Goal: Task Accomplishment & Management: Complete application form

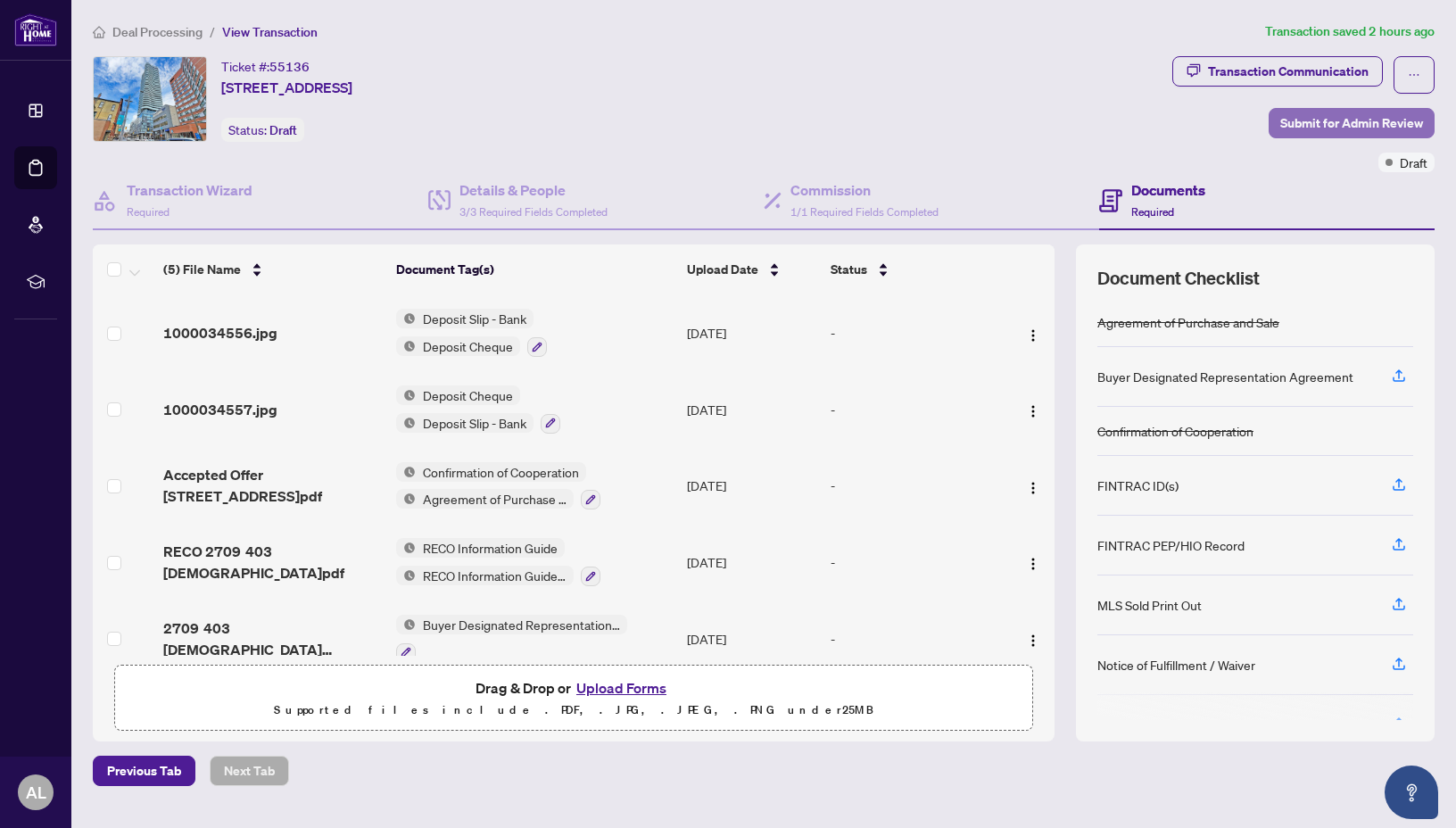
click at [1380, 127] on span "Submit for Admin Review" at bounding box center [1352, 123] width 143 height 28
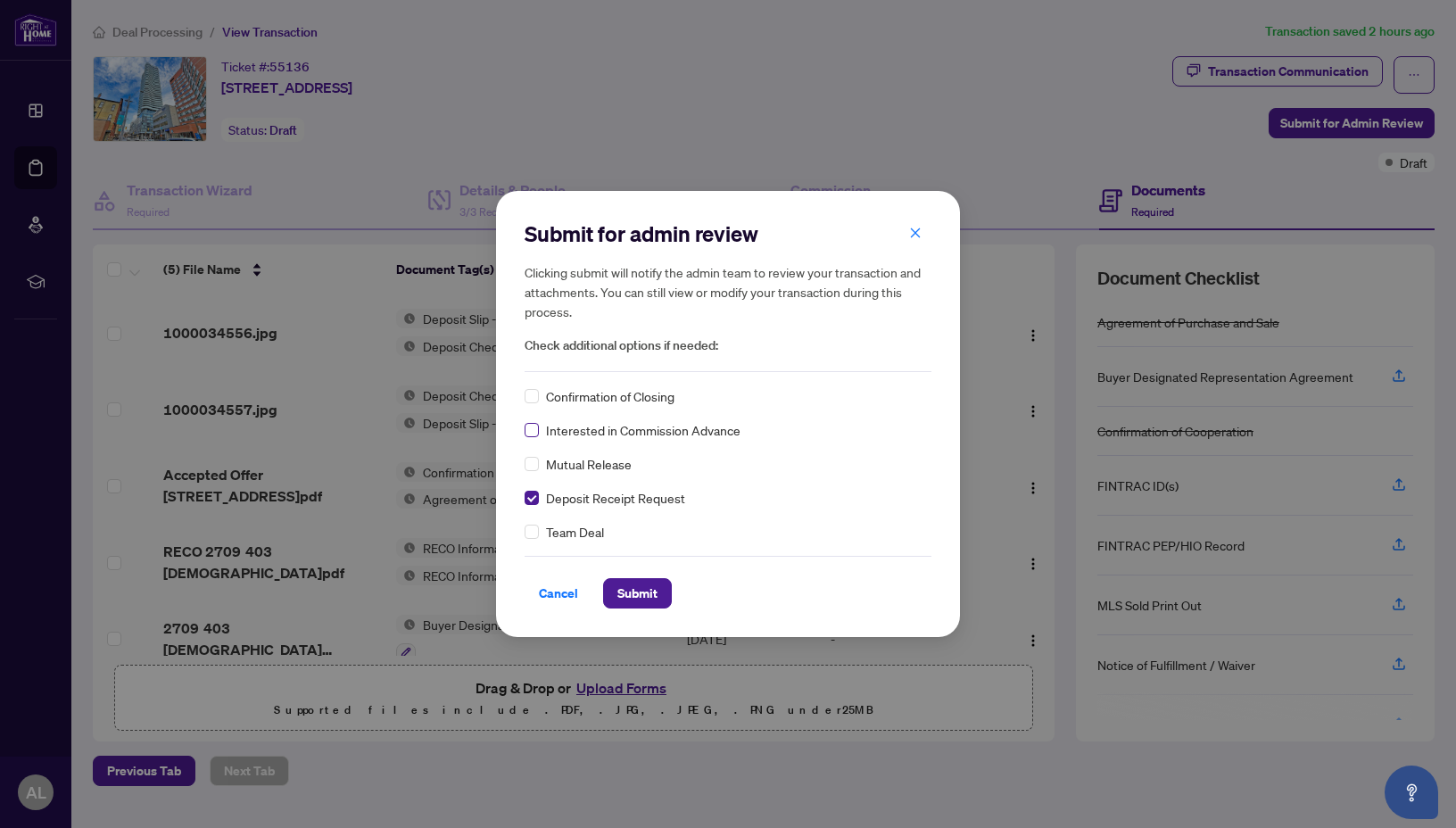
click at [534, 439] on label at bounding box center [532, 430] width 15 height 19
click at [620, 583] on span "Submit" at bounding box center [638, 593] width 40 height 28
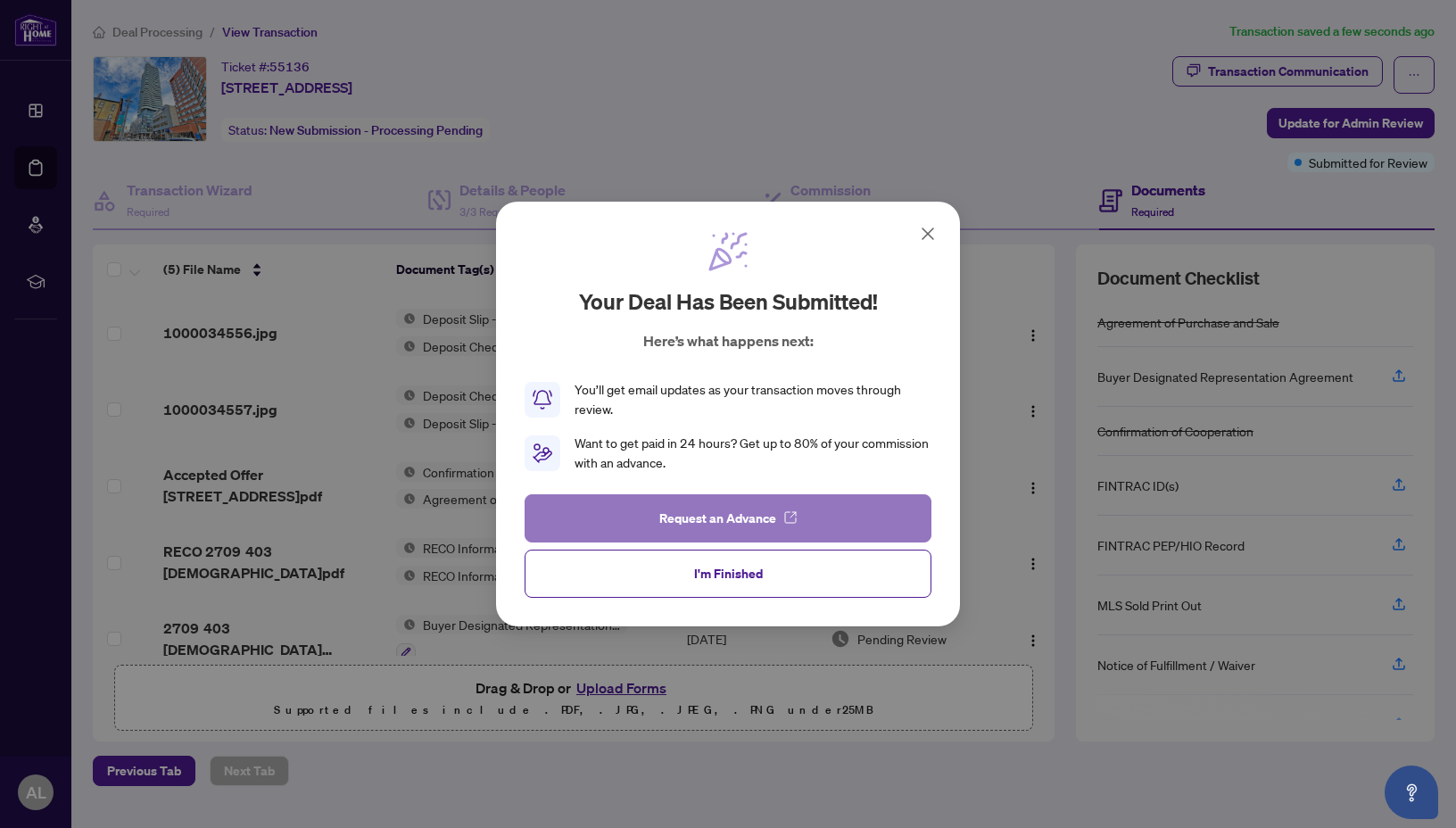
click at [733, 507] on span "Request an Advance" at bounding box center [717, 518] width 117 height 28
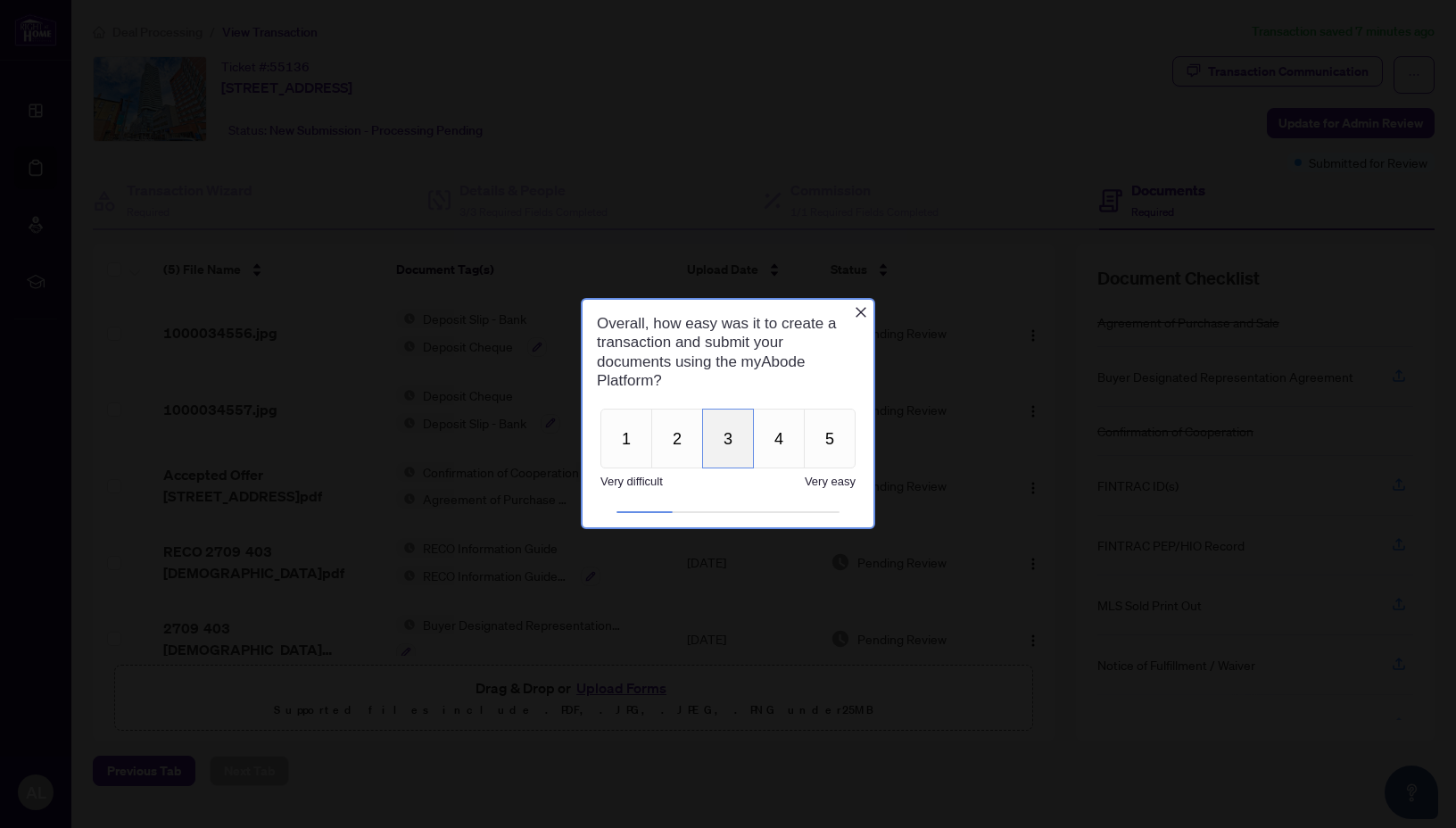
click at [726, 446] on button "3" at bounding box center [728, 438] width 51 height 60
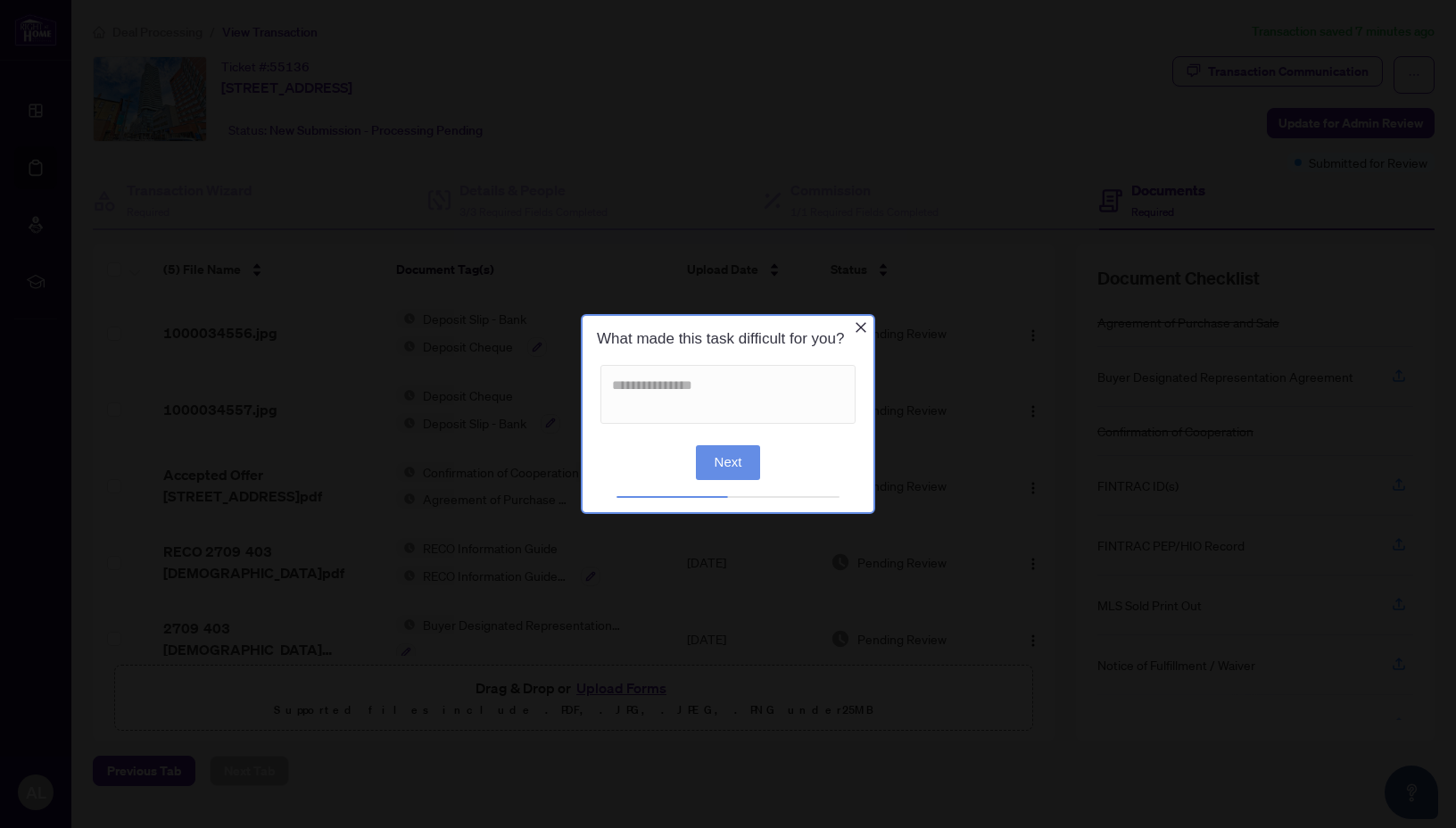
click at [740, 458] on button "Next" at bounding box center [728, 462] width 65 height 35
click at [717, 412] on textarea at bounding box center [728, 394] width 255 height 59
type textarea "*"
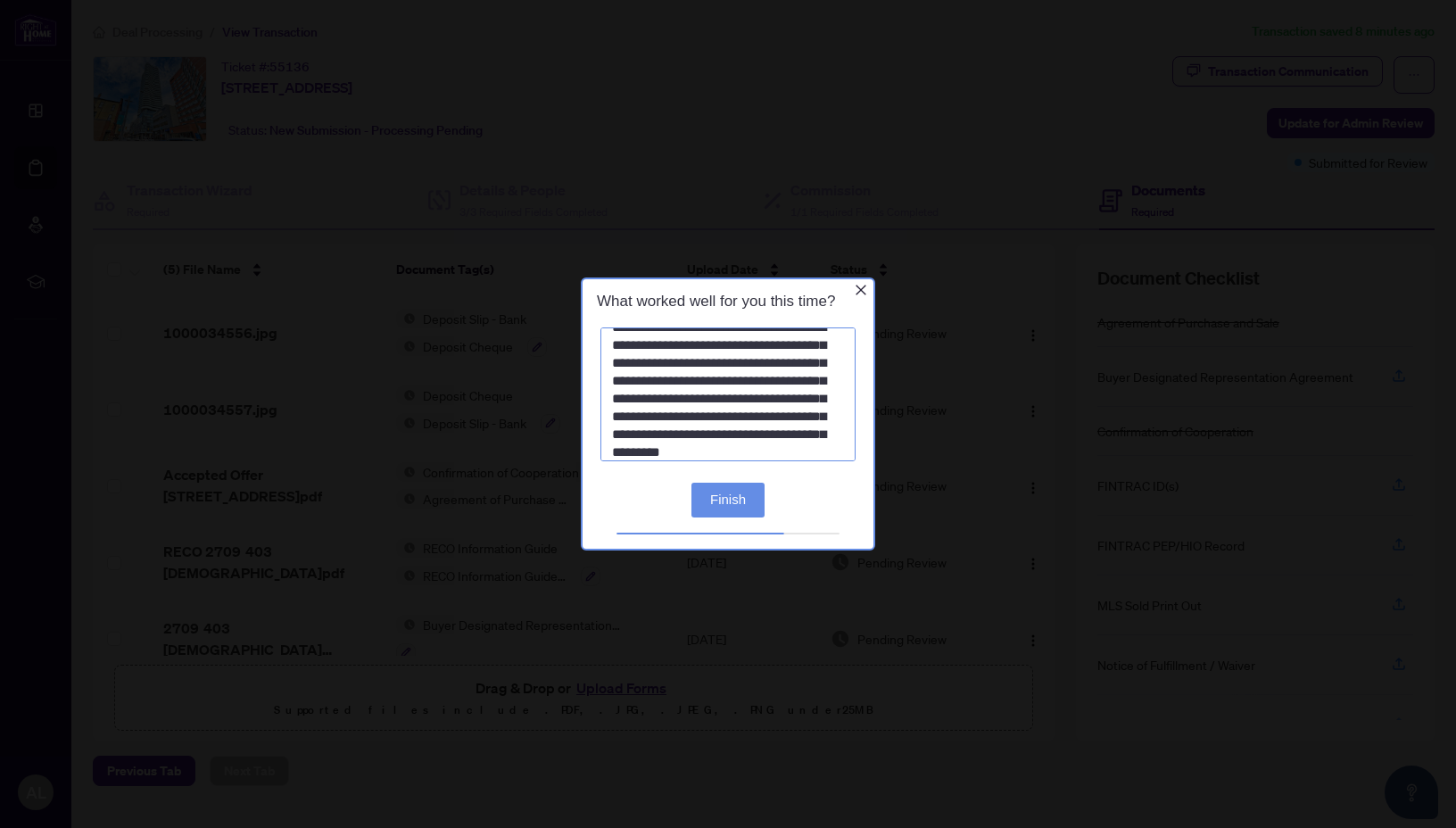
scroll to position [39, 0]
click at [697, 456] on textarea "**********" at bounding box center [728, 394] width 255 height 134
drag, startPoint x: 772, startPoint y: 449, endPoint x: 548, endPoint y: 184, distance: 347.0
click at [600, 327] on textarea "**********" at bounding box center [728, 394] width 255 height 134
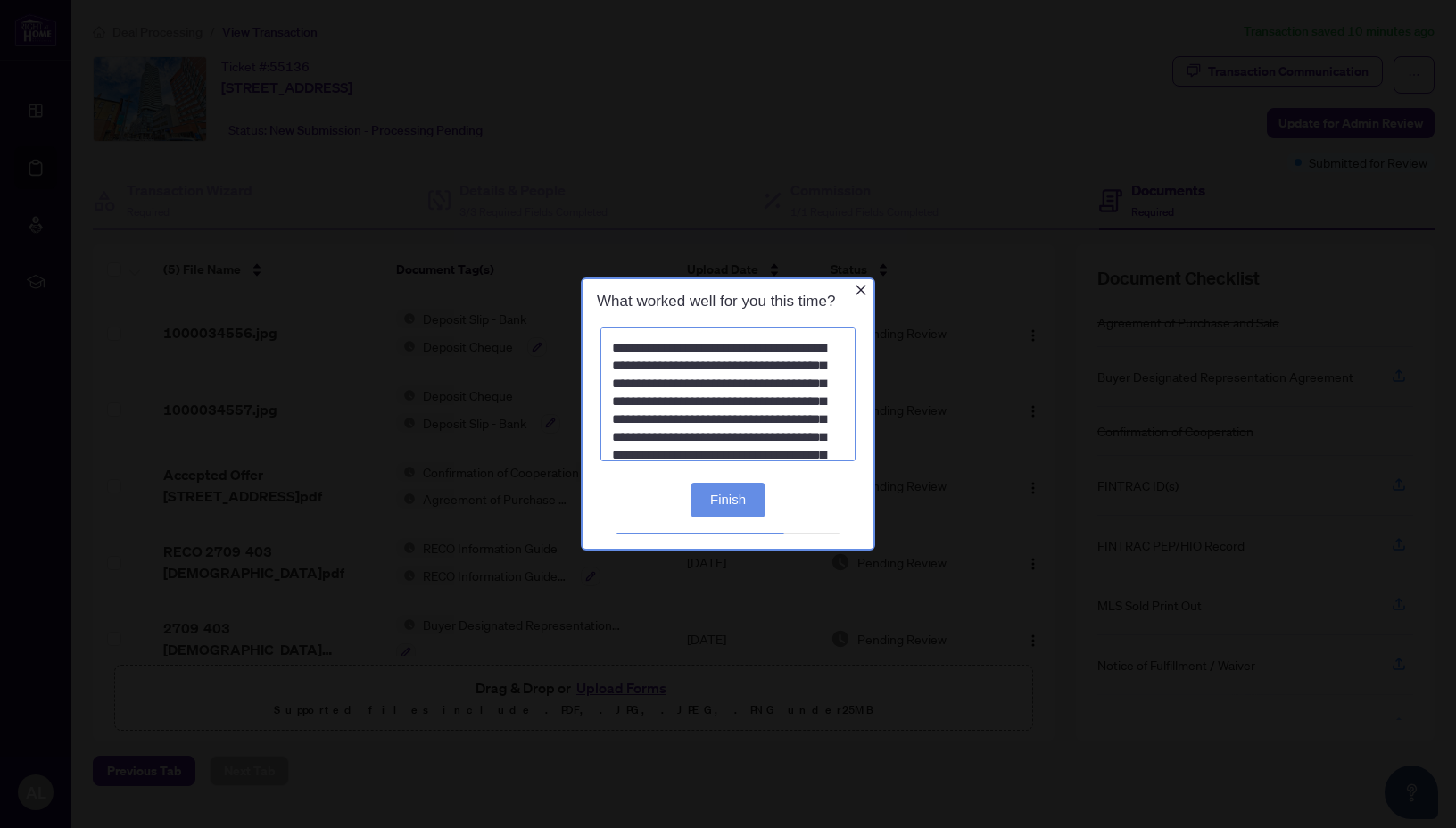
paste textarea "**********"
drag, startPoint x: 815, startPoint y: 448, endPoint x: 420, endPoint y: 112, distance: 518.6
click at [600, 327] on textarea at bounding box center [728, 394] width 255 height 134
paste textarea "**********"
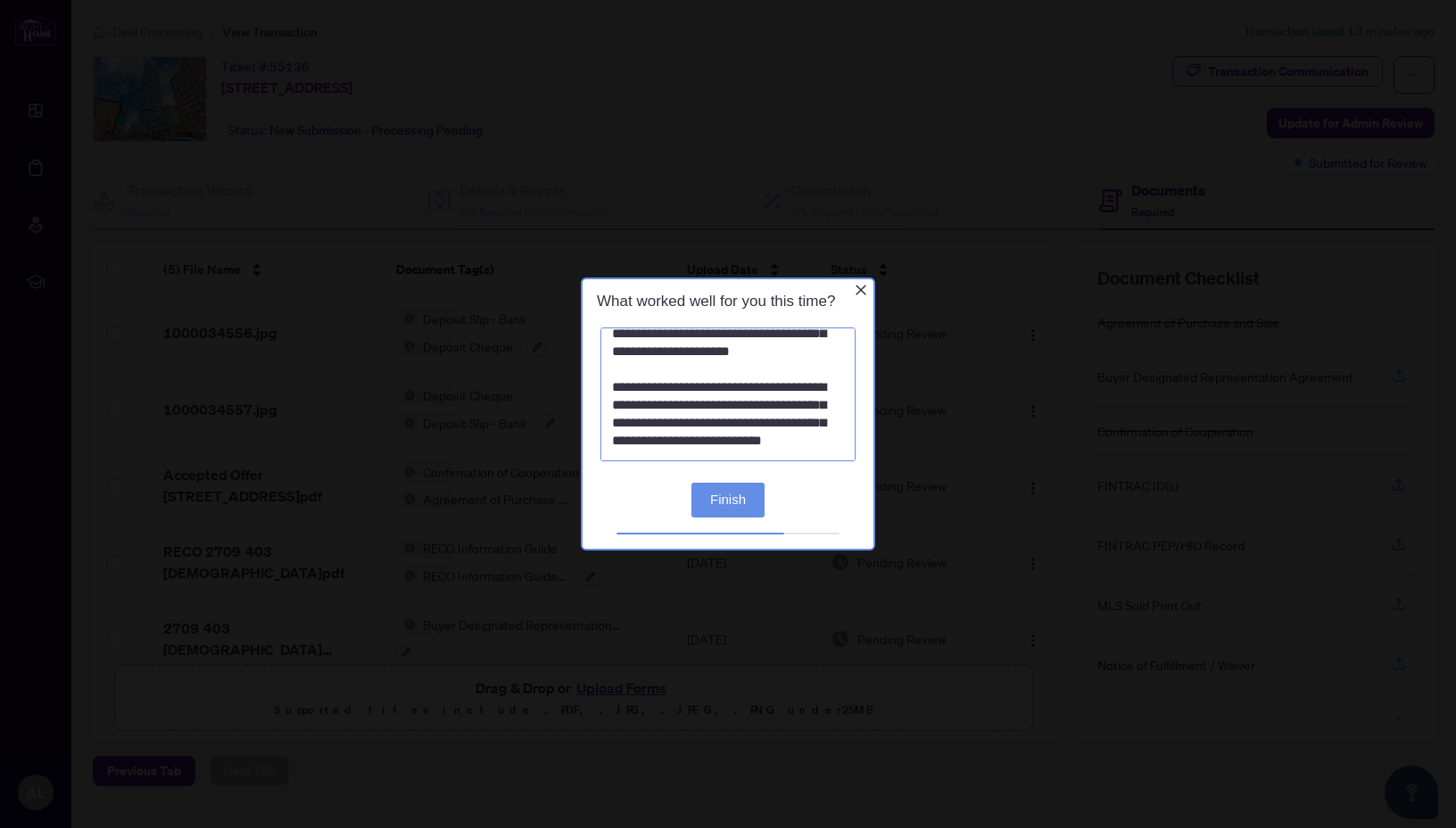
type textarea "**********"
click at [730, 499] on button "Finish" at bounding box center [728, 499] width 73 height 35
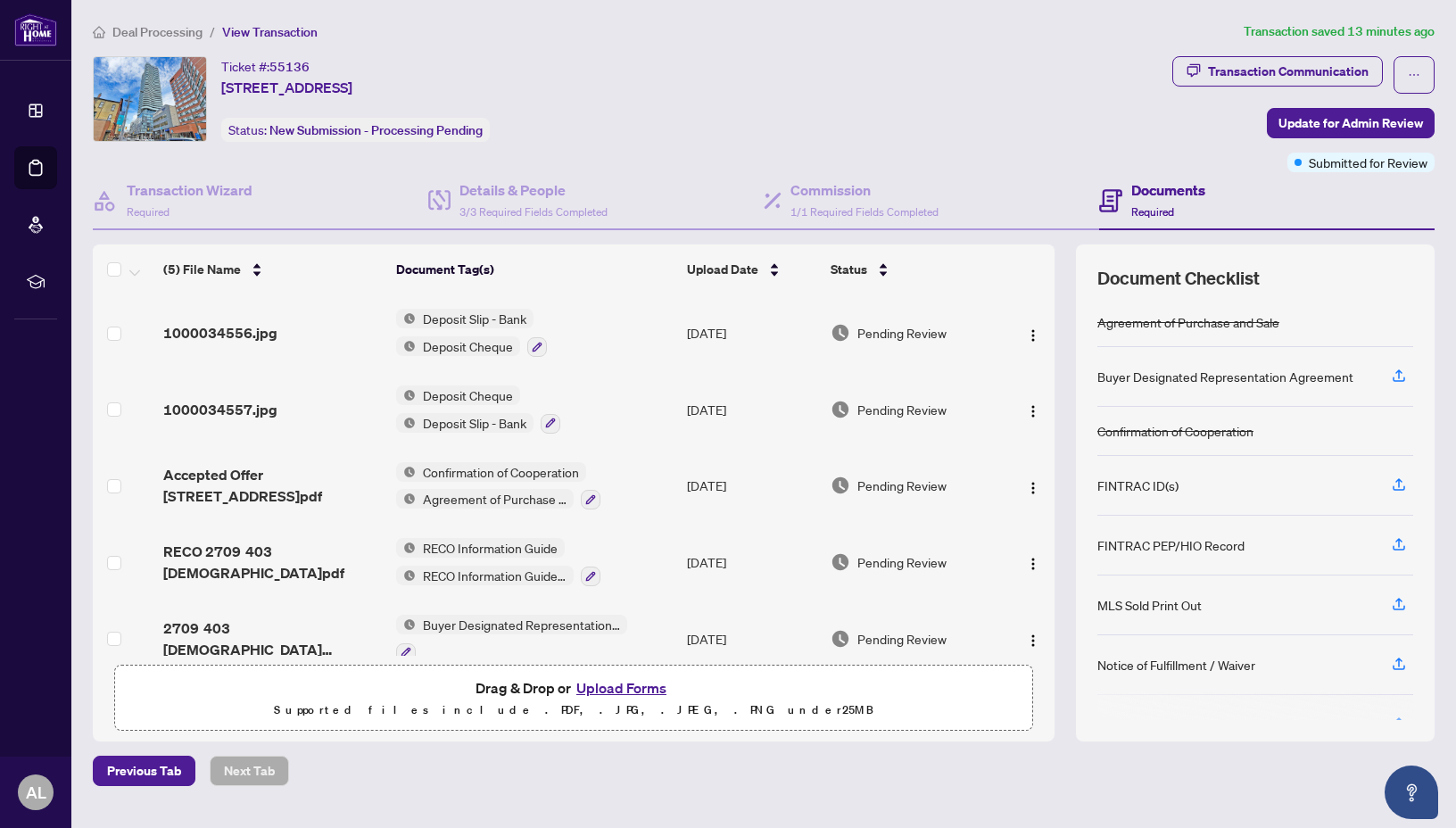
scroll to position [19, 0]
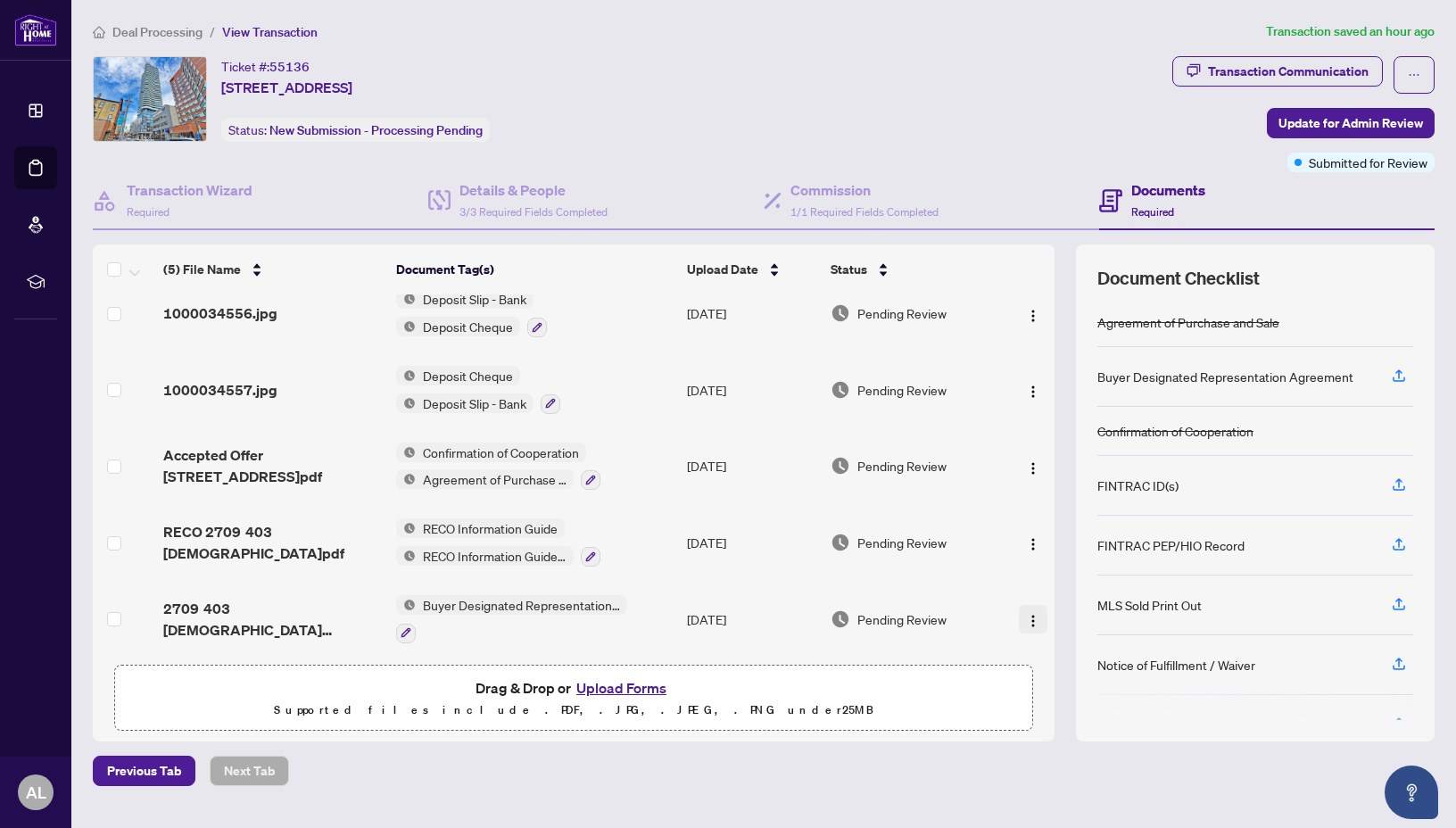
click at [1027, 616] on img "button" at bounding box center [1034, 621] width 15 height 15
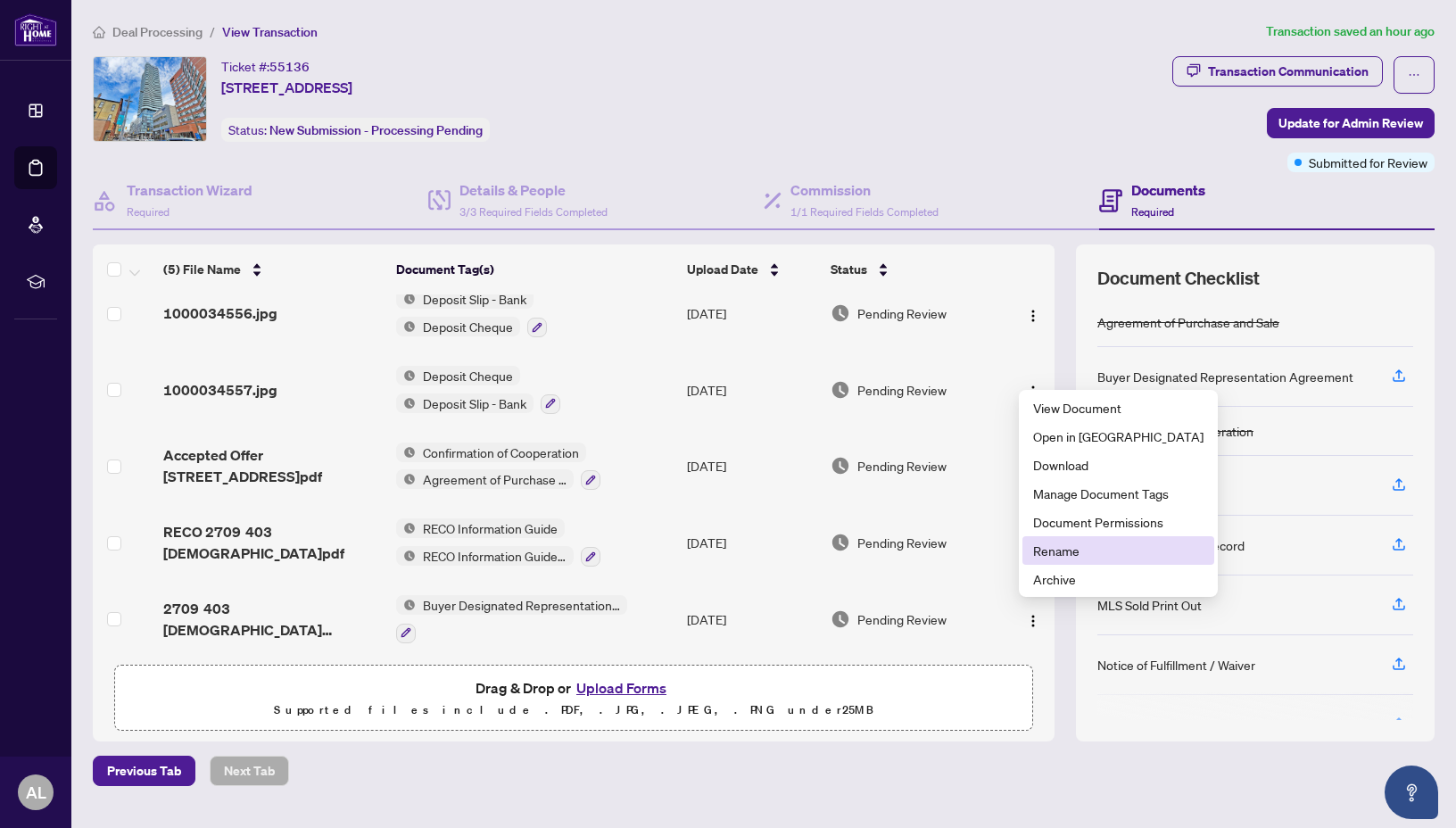
click at [1071, 554] on span "Rename" at bounding box center [1119, 550] width 171 height 19
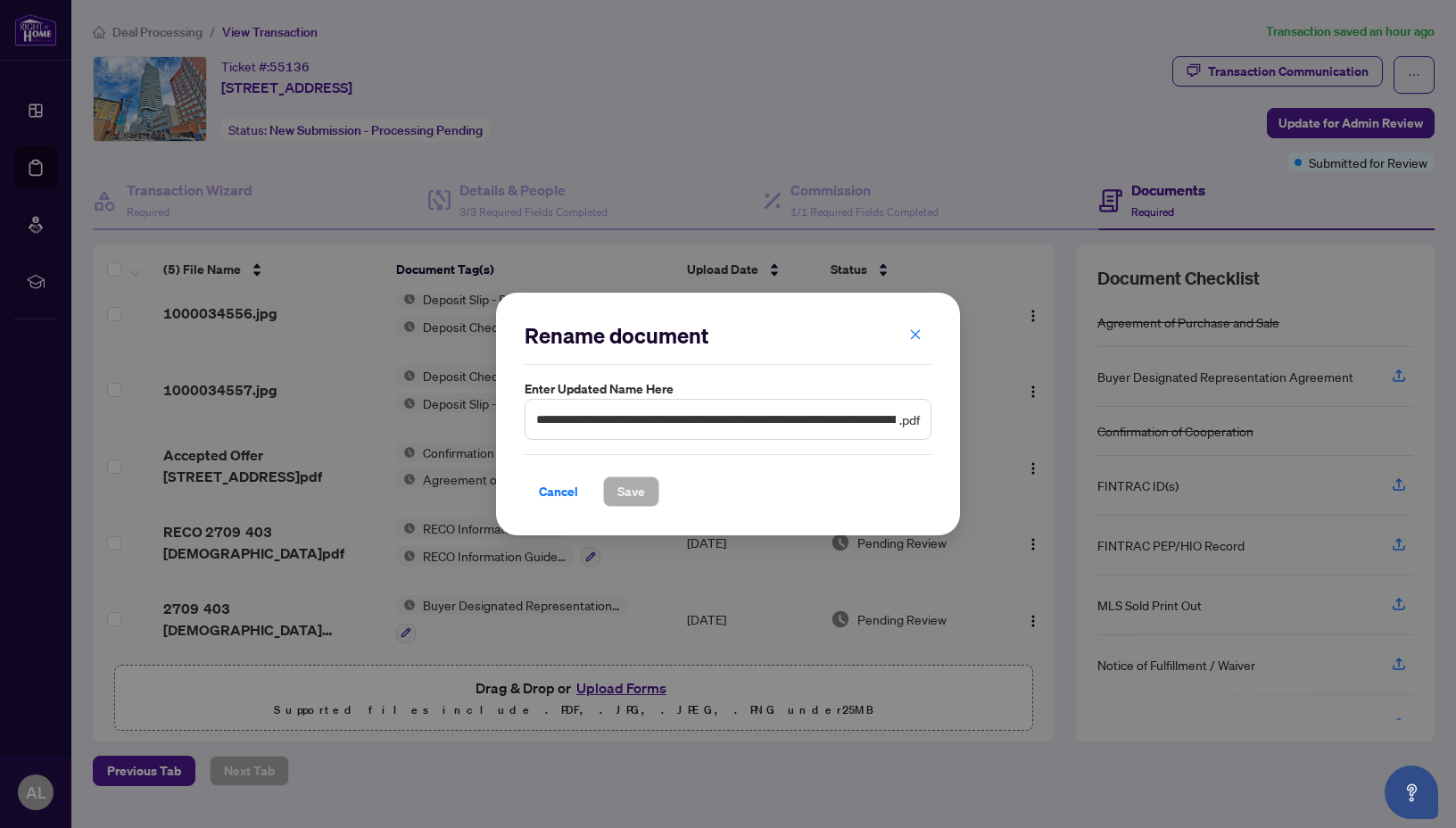
click at [707, 431] on span "**********" at bounding box center [728, 420] width 407 height 41
click at [700, 423] on input "**********" at bounding box center [716, 419] width 360 height 19
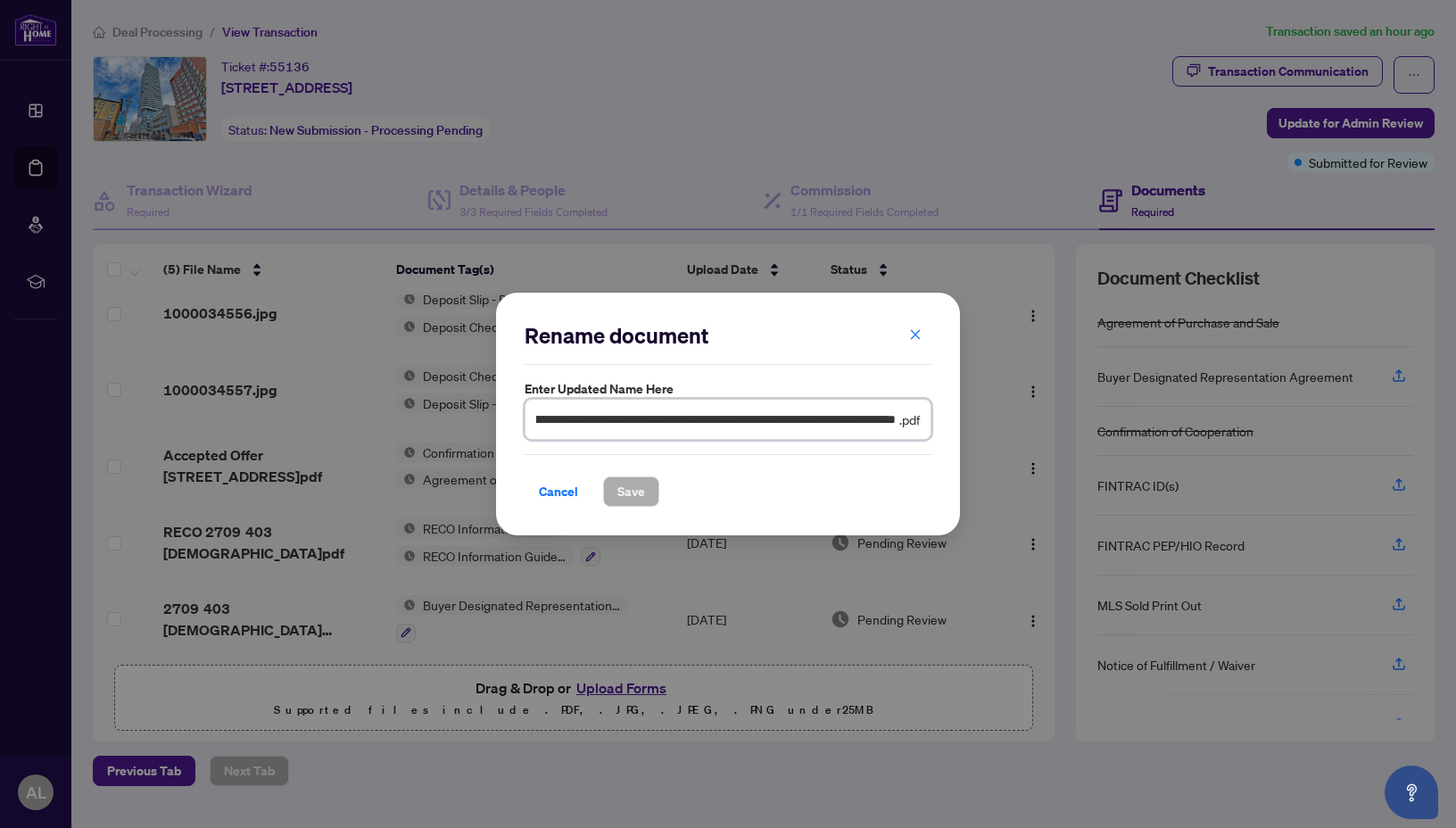
click at [700, 423] on input "**********" at bounding box center [716, 419] width 360 height 19
type input "**********"
click at [624, 492] on span "Save" at bounding box center [632, 491] width 28 height 28
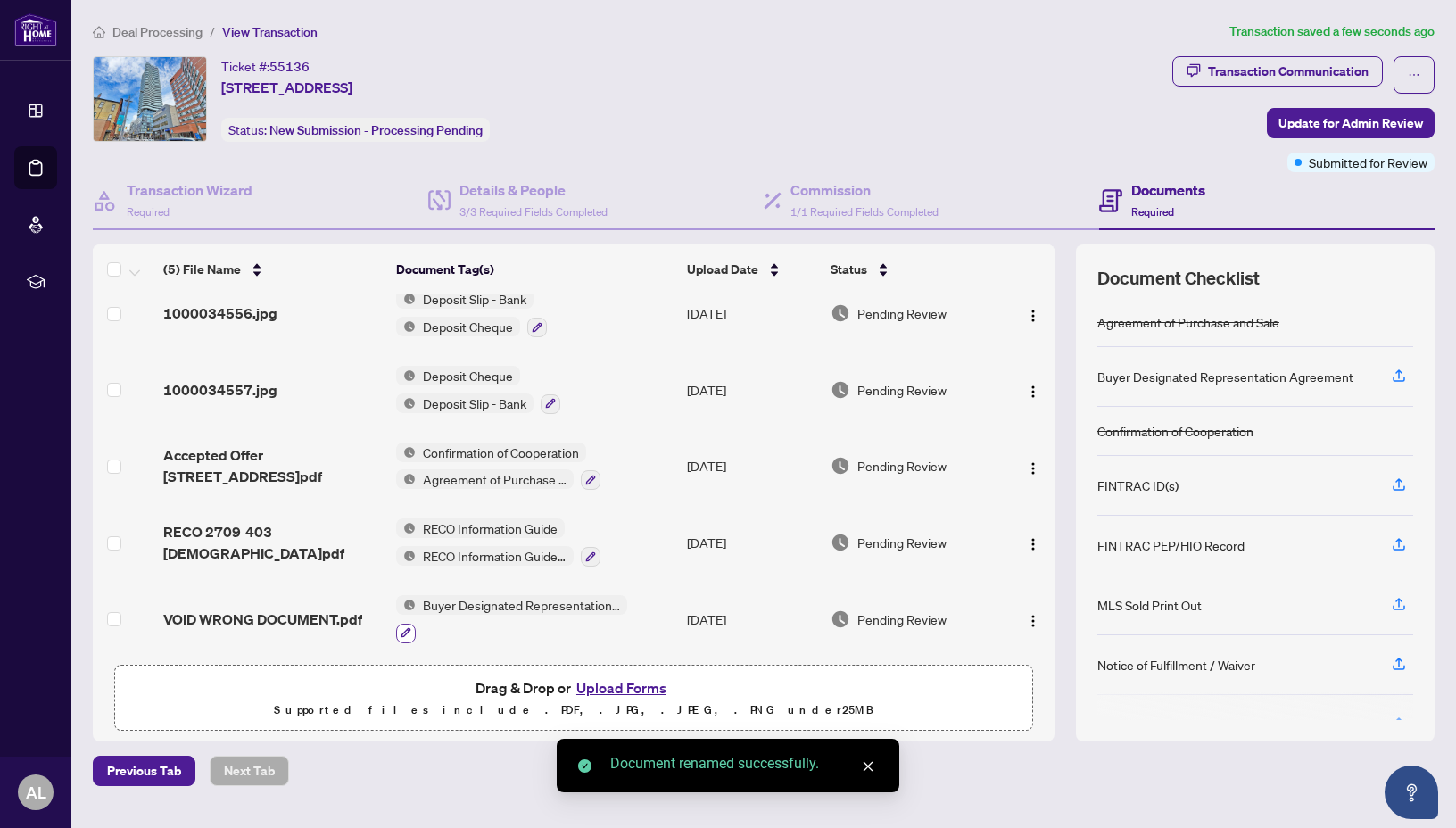
click at [408, 624] on button "button" at bounding box center [406, 633] width 19 height 19
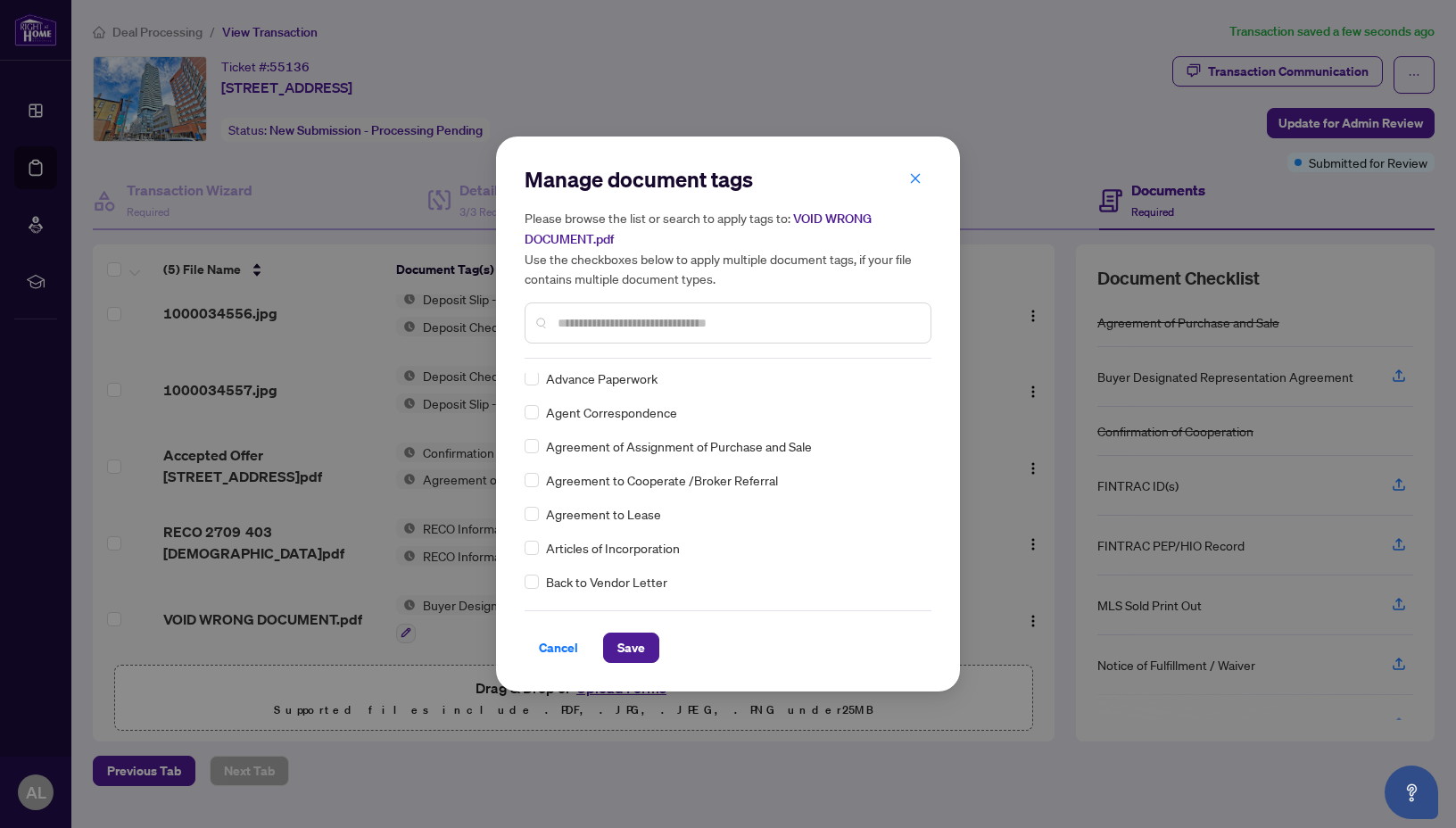
scroll to position [379, 0]
click at [612, 321] on input "text" at bounding box center [737, 322] width 359 height 19
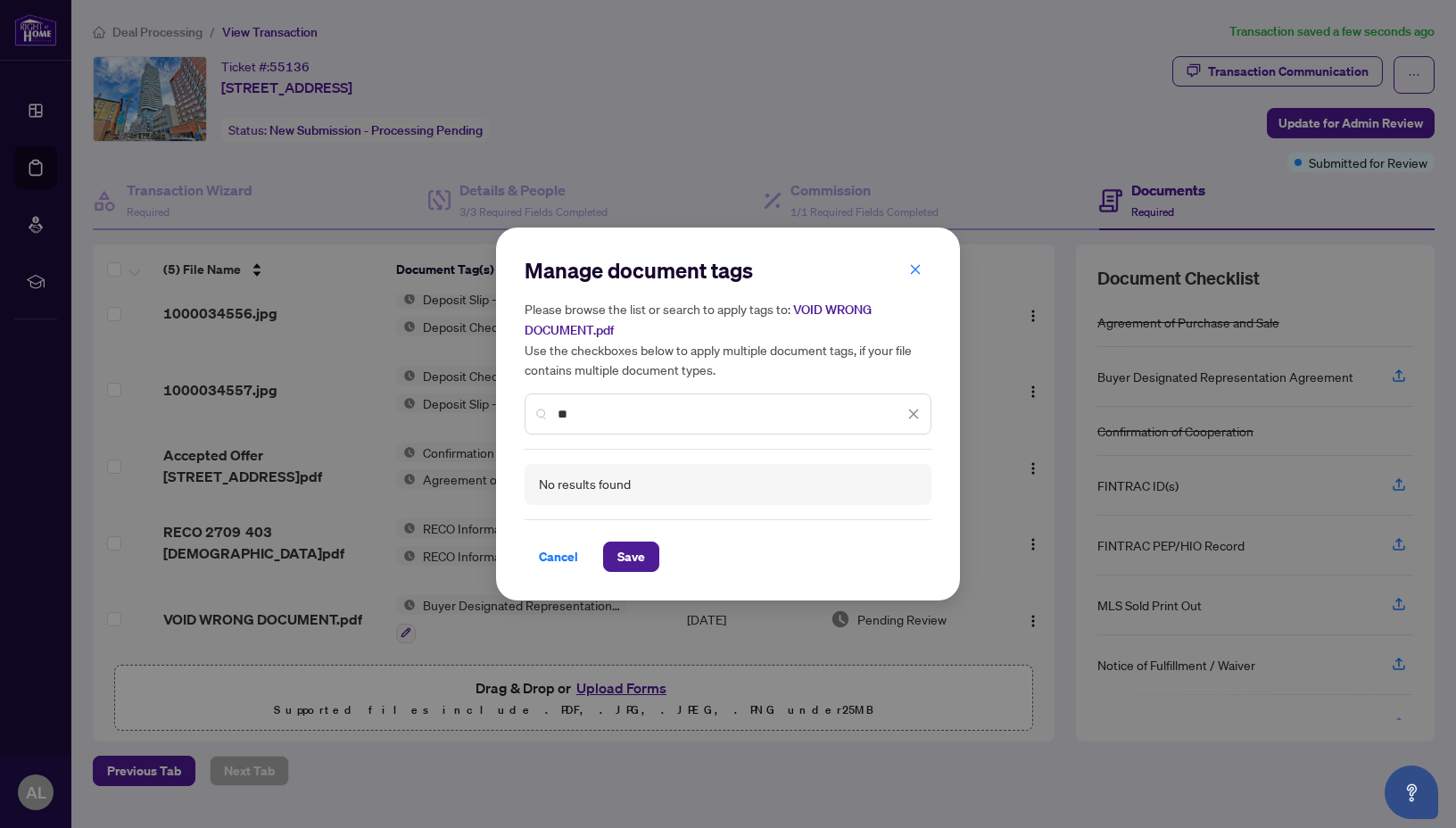
type input "*"
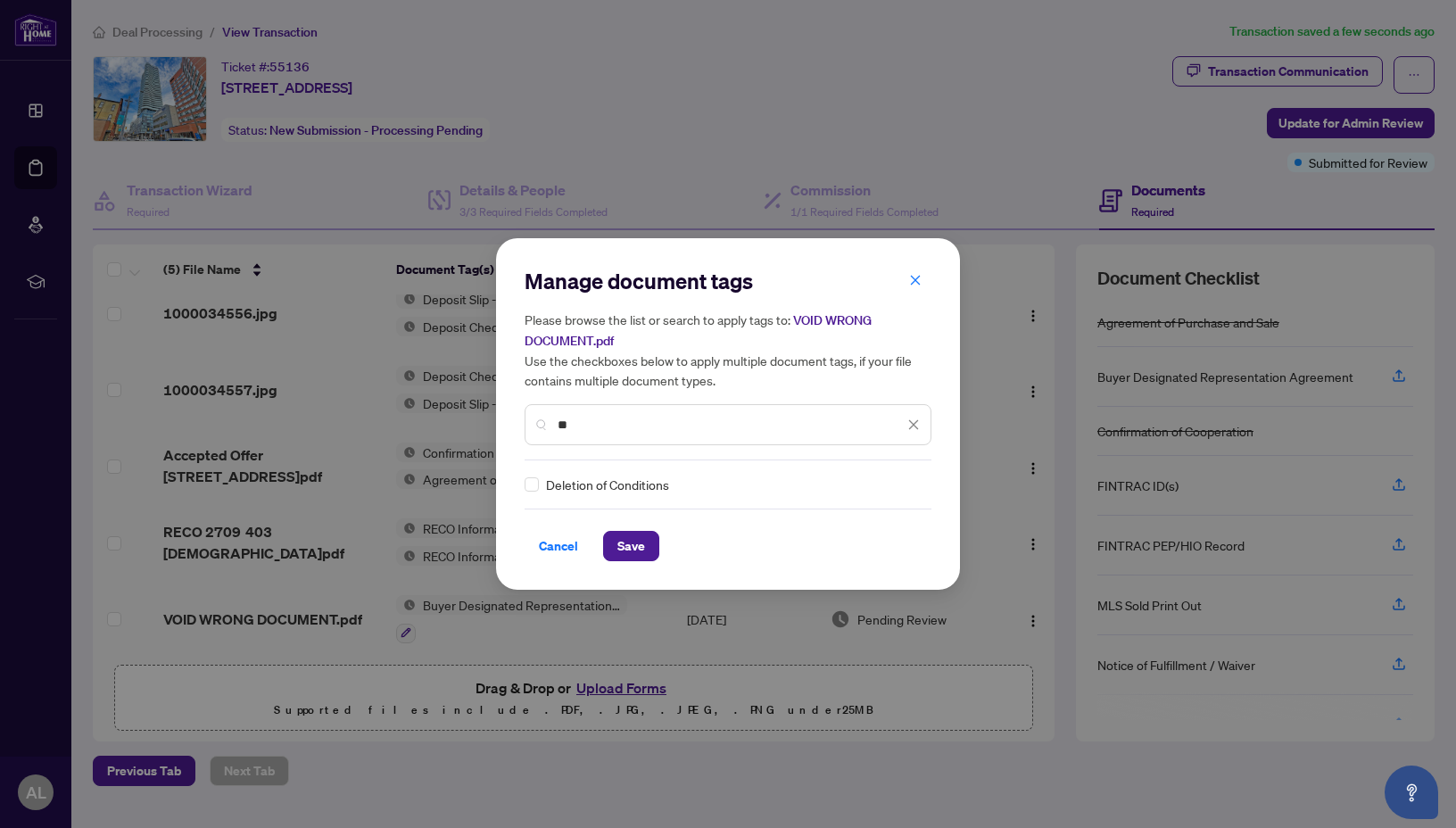
type input "*"
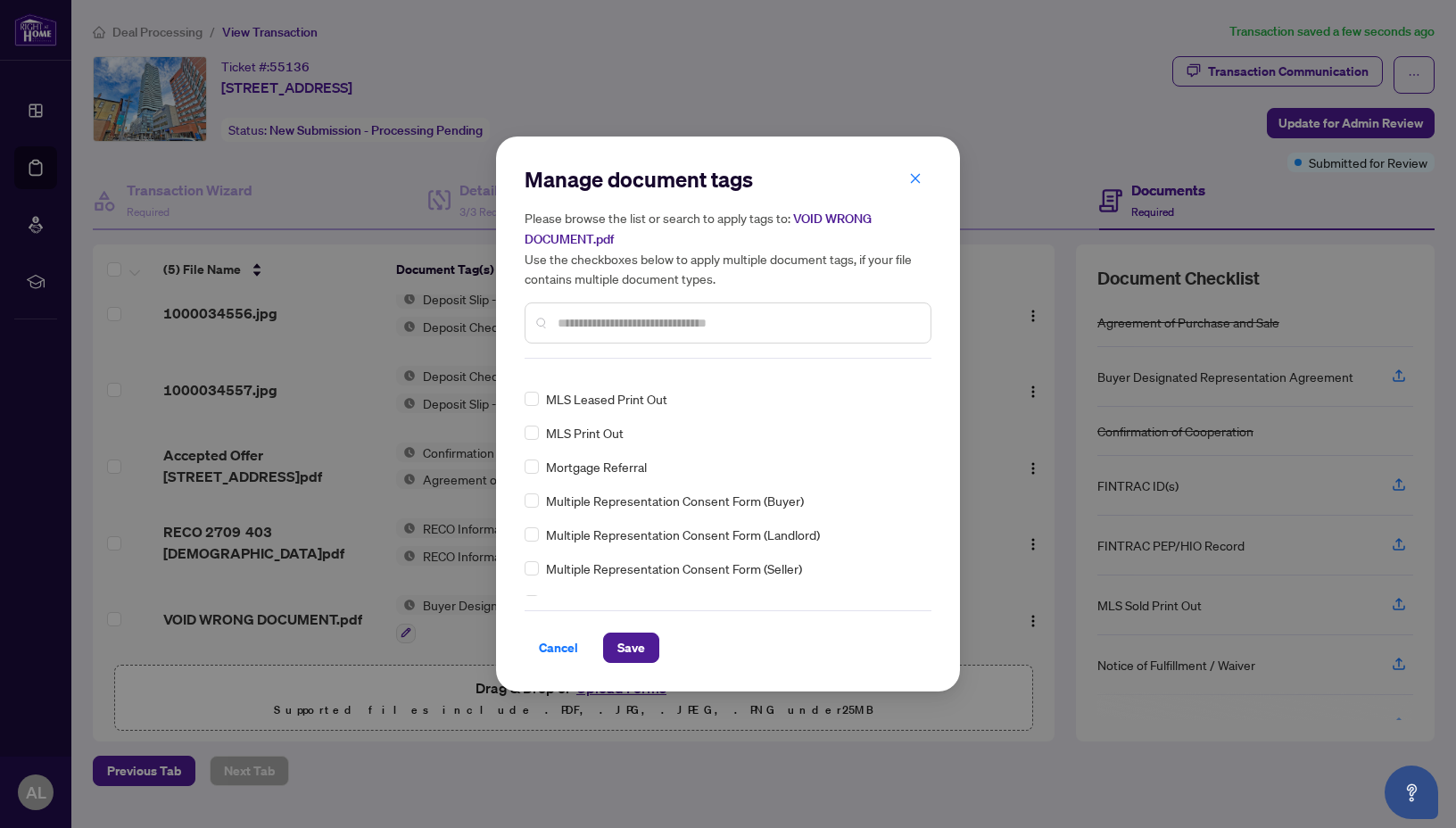
scroll to position [2518, 0]
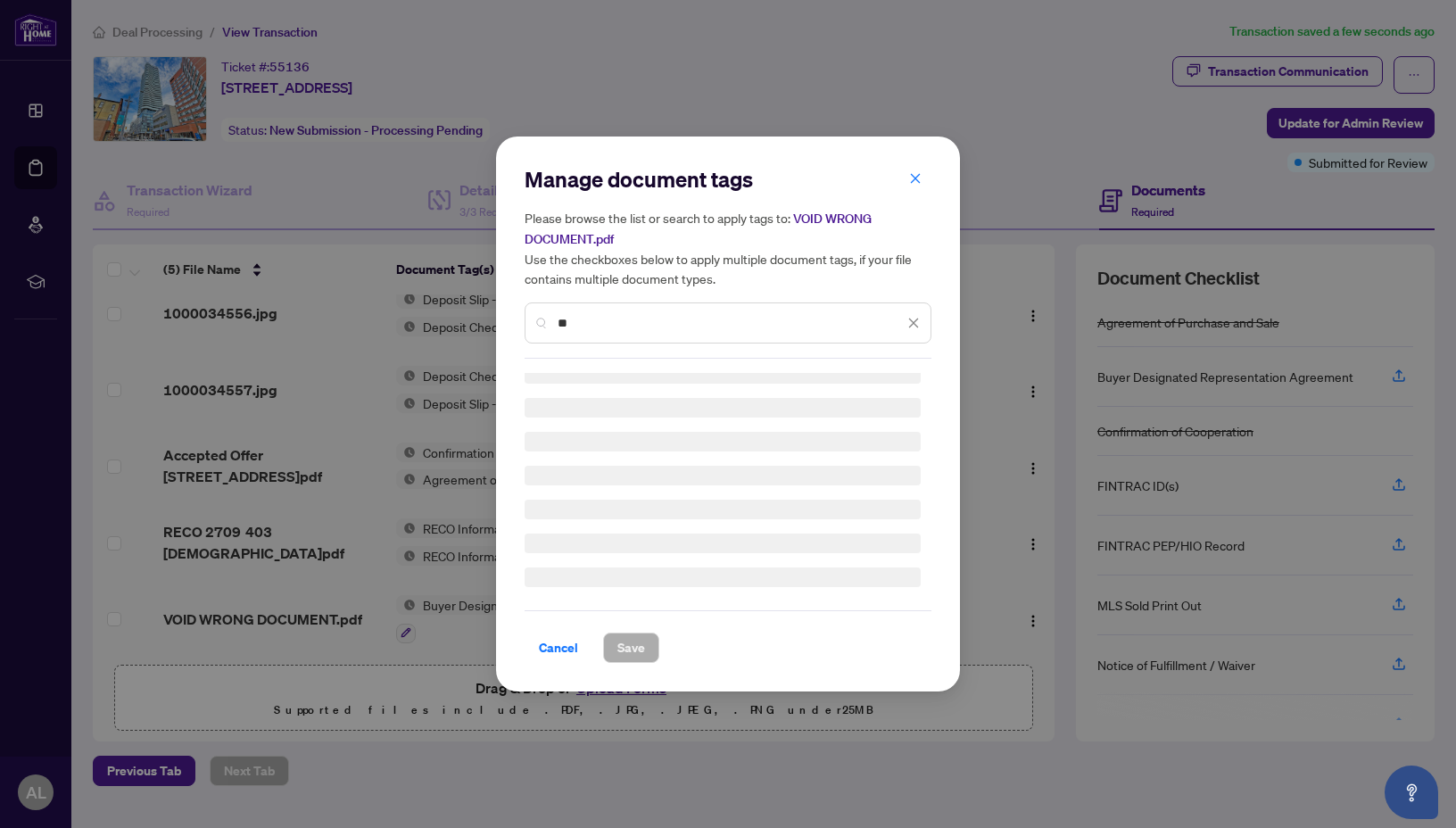
type input "*"
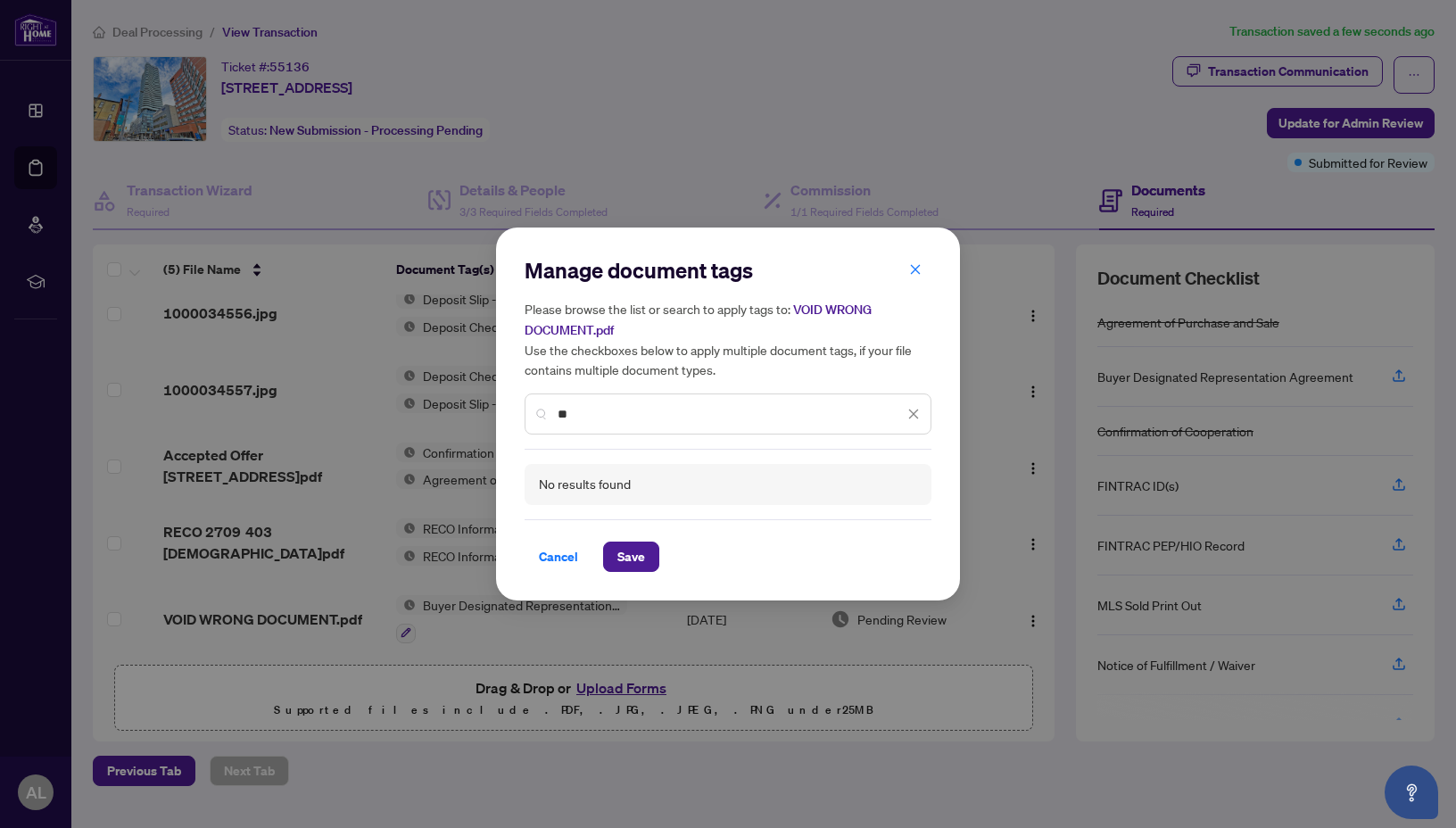
type input "*"
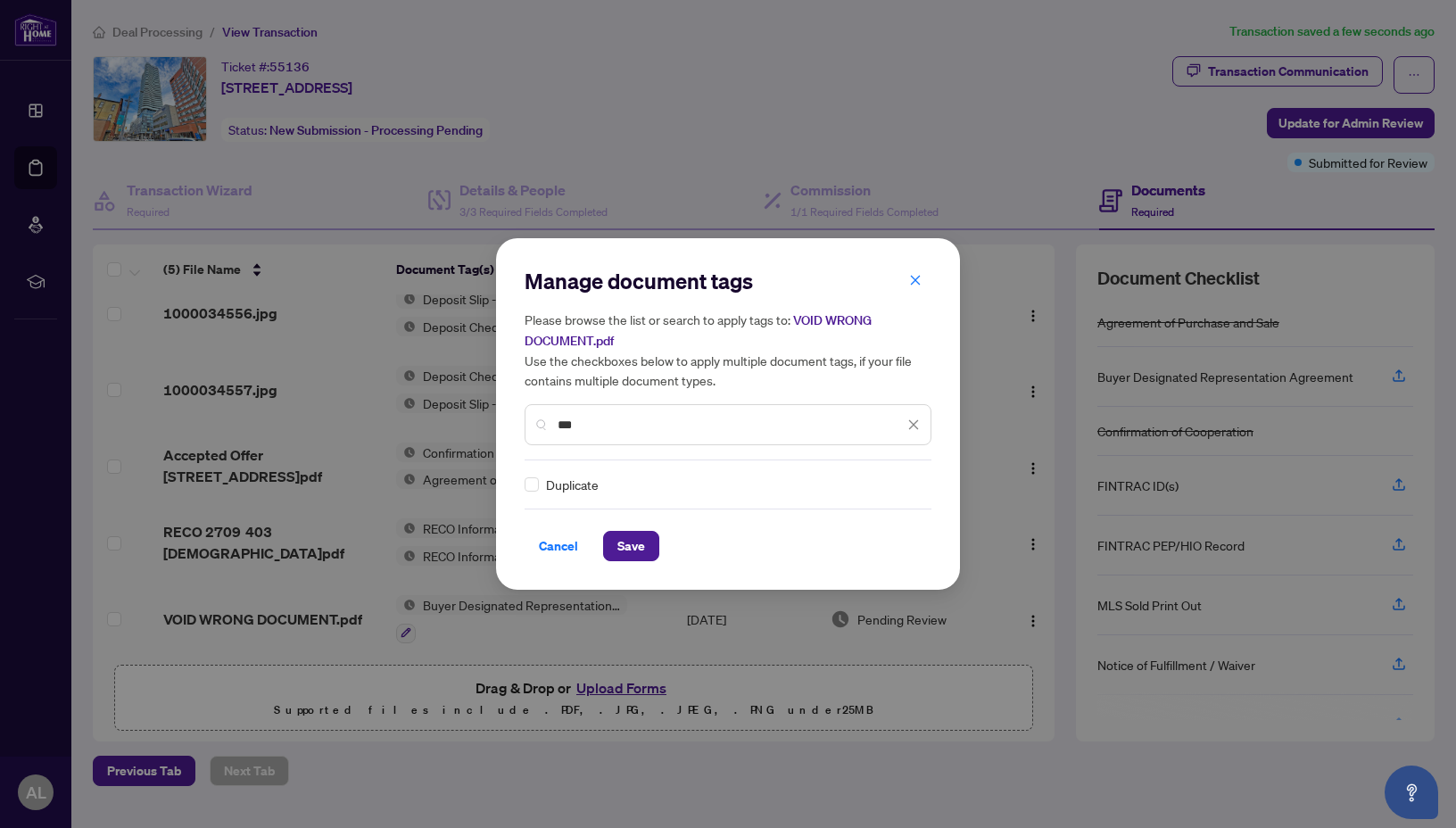
type input "***"
click at [560, 484] on span "Duplicate" at bounding box center [572, 484] width 52 height 19
click at [541, 484] on div "Duplicate" at bounding box center [723, 484] width 397 height 19
click at [620, 539] on span "Save" at bounding box center [632, 545] width 28 height 28
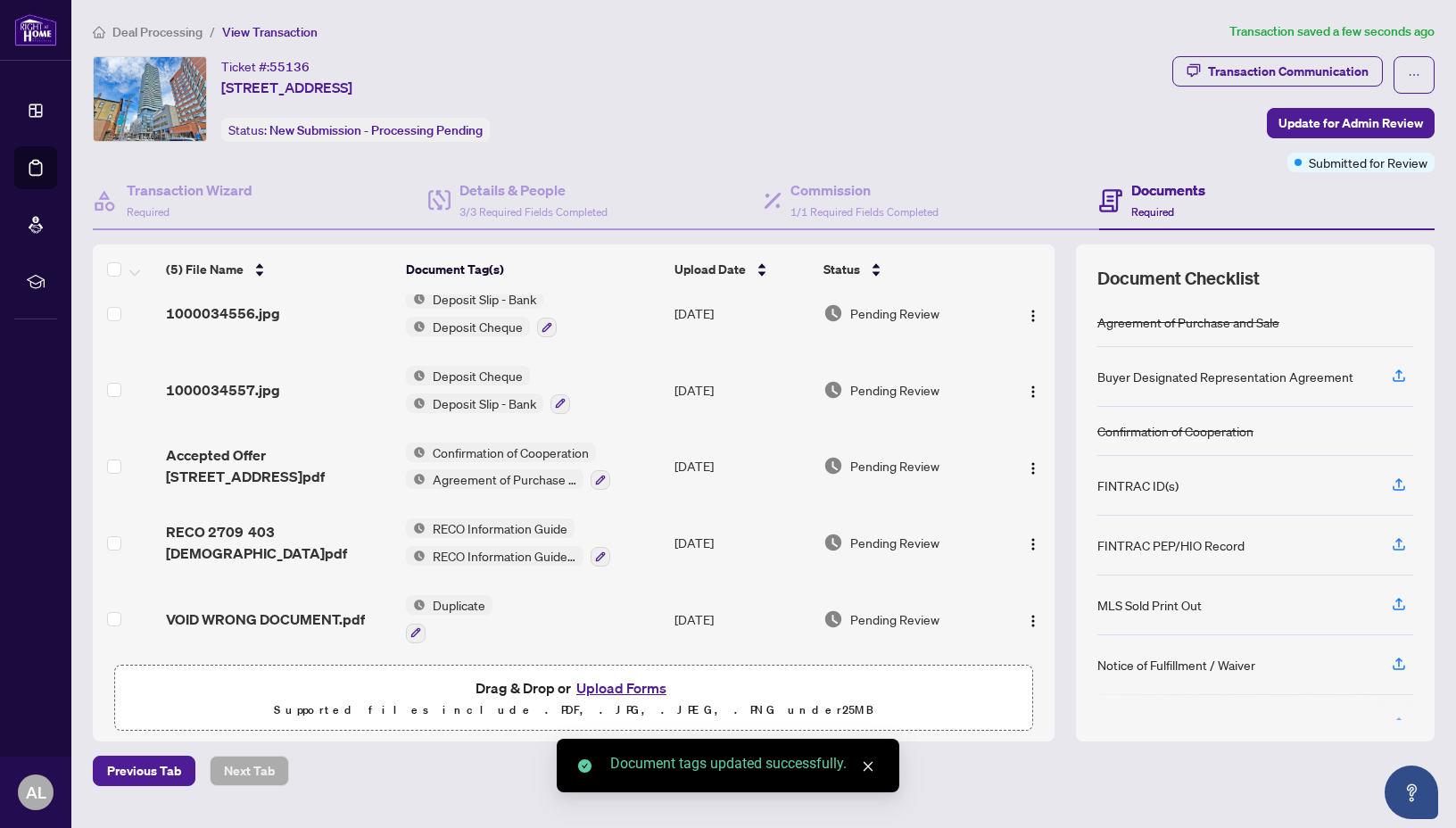
click at [336, 702] on p "Supported files include .PDF, .JPG, .JPEG, .PNG under 25 MB" at bounding box center [574, 710] width 896 height 21
click at [650, 680] on button "Upload Forms" at bounding box center [622, 688] width 101 height 23
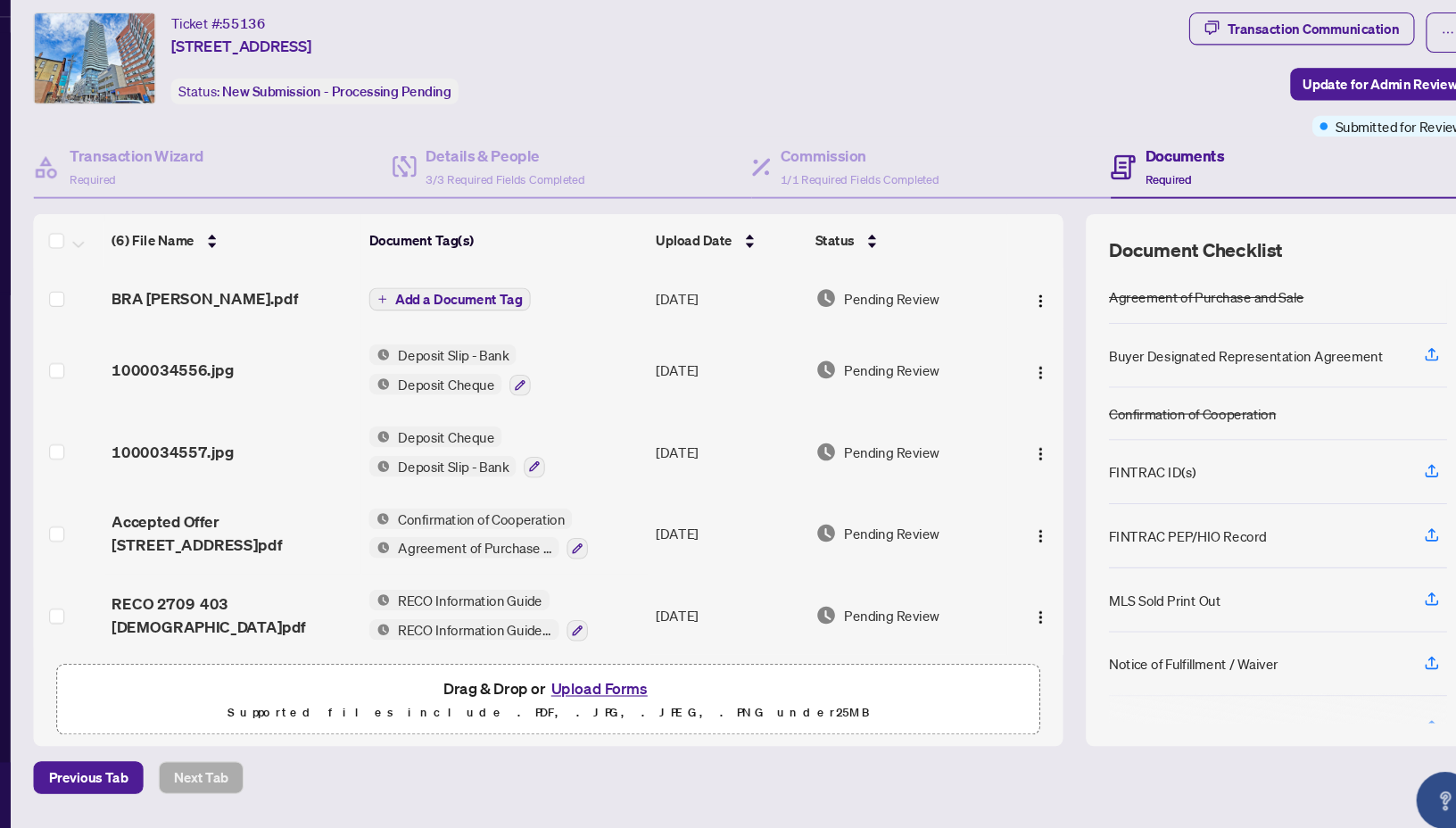
scroll to position [9, 0]
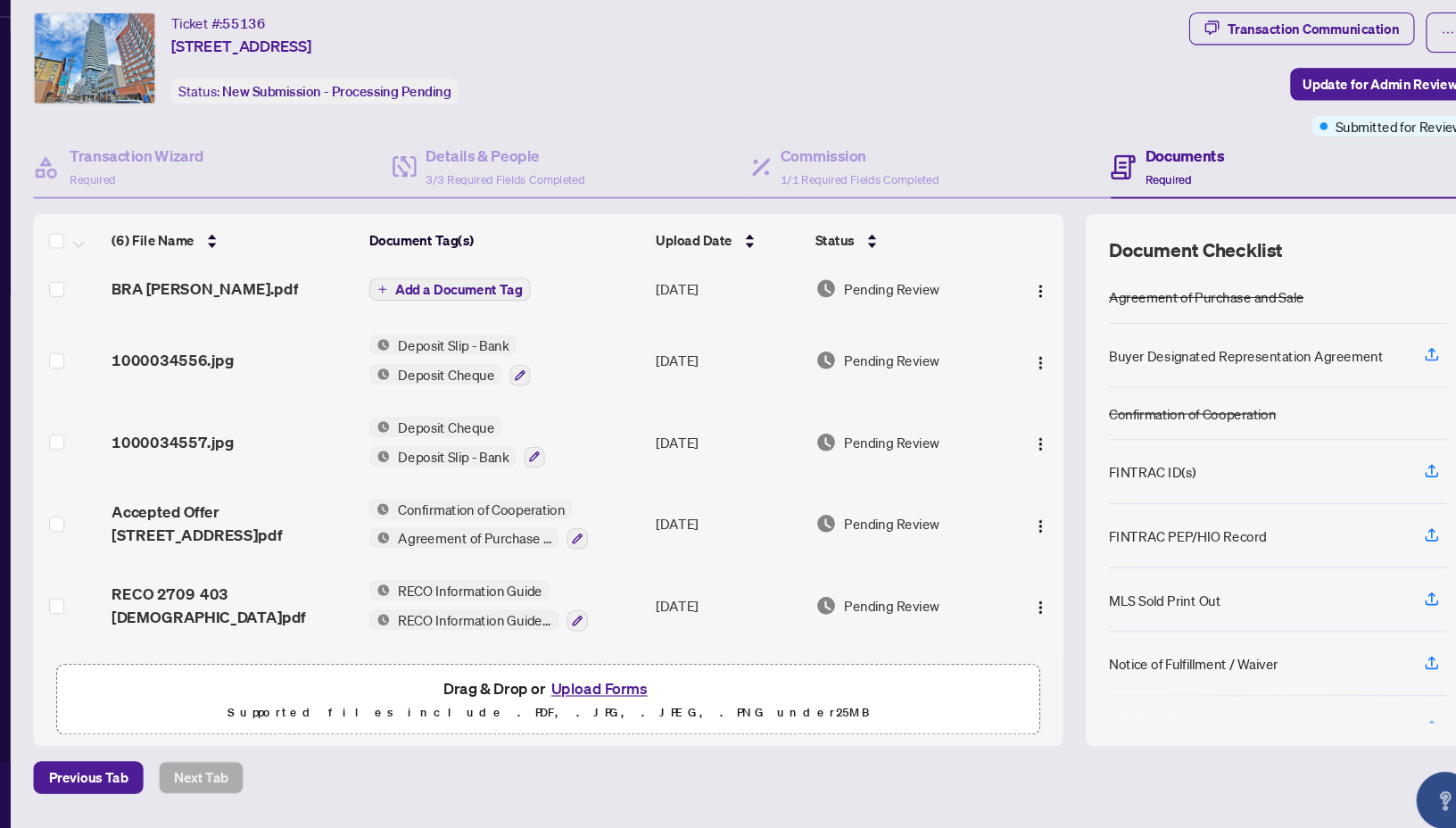
click at [509, 314] on span "Add a Document Tag" at bounding box center [489, 315] width 118 height 13
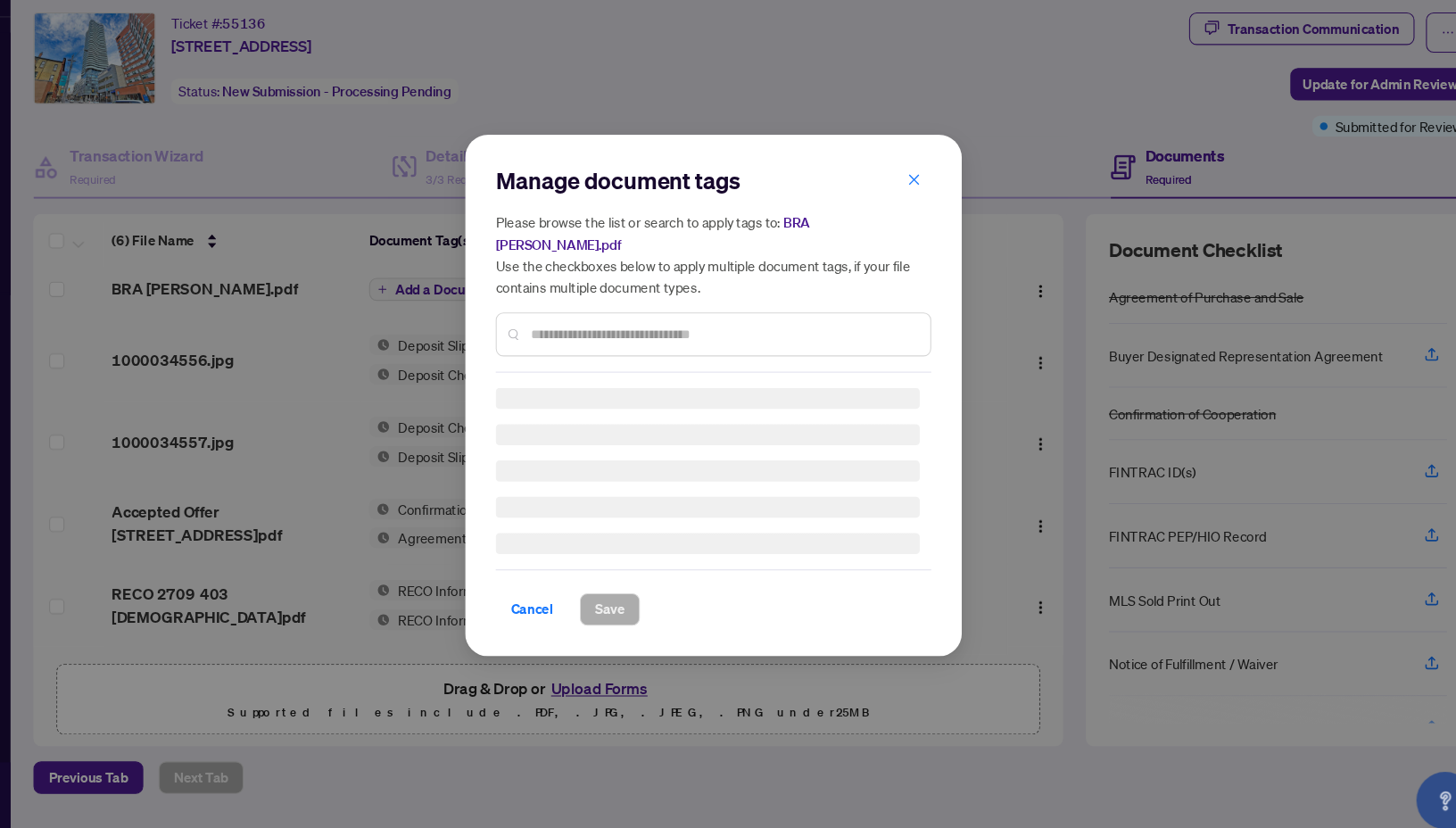
click at [658, 326] on div "Please browse the list or search to apply tags to: BRA [PERSON_NAME].pdf Use th…" at bounding box center [728, 309] width 407 height 136
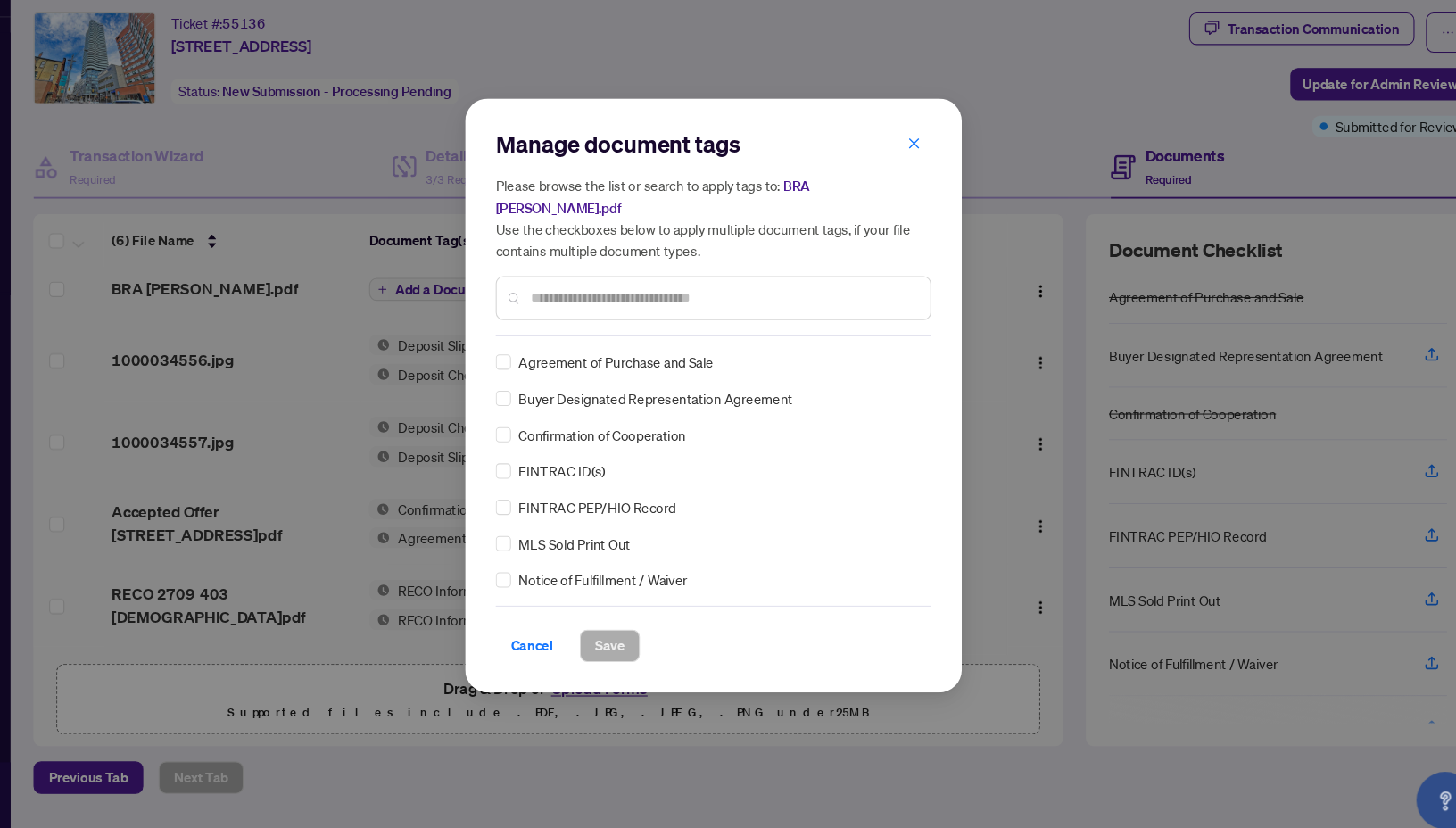
click at [657, 330] on div at bounding box center [728, 323] width 407 height 41
click at [700, 313] on input "text" at bounding box center [737, 322] width 359 height 19
type input "*****"
click at [559, 377] on span "Buyer Designated Representation Agreement" at bounding box center [674, 382] width 256 height 19
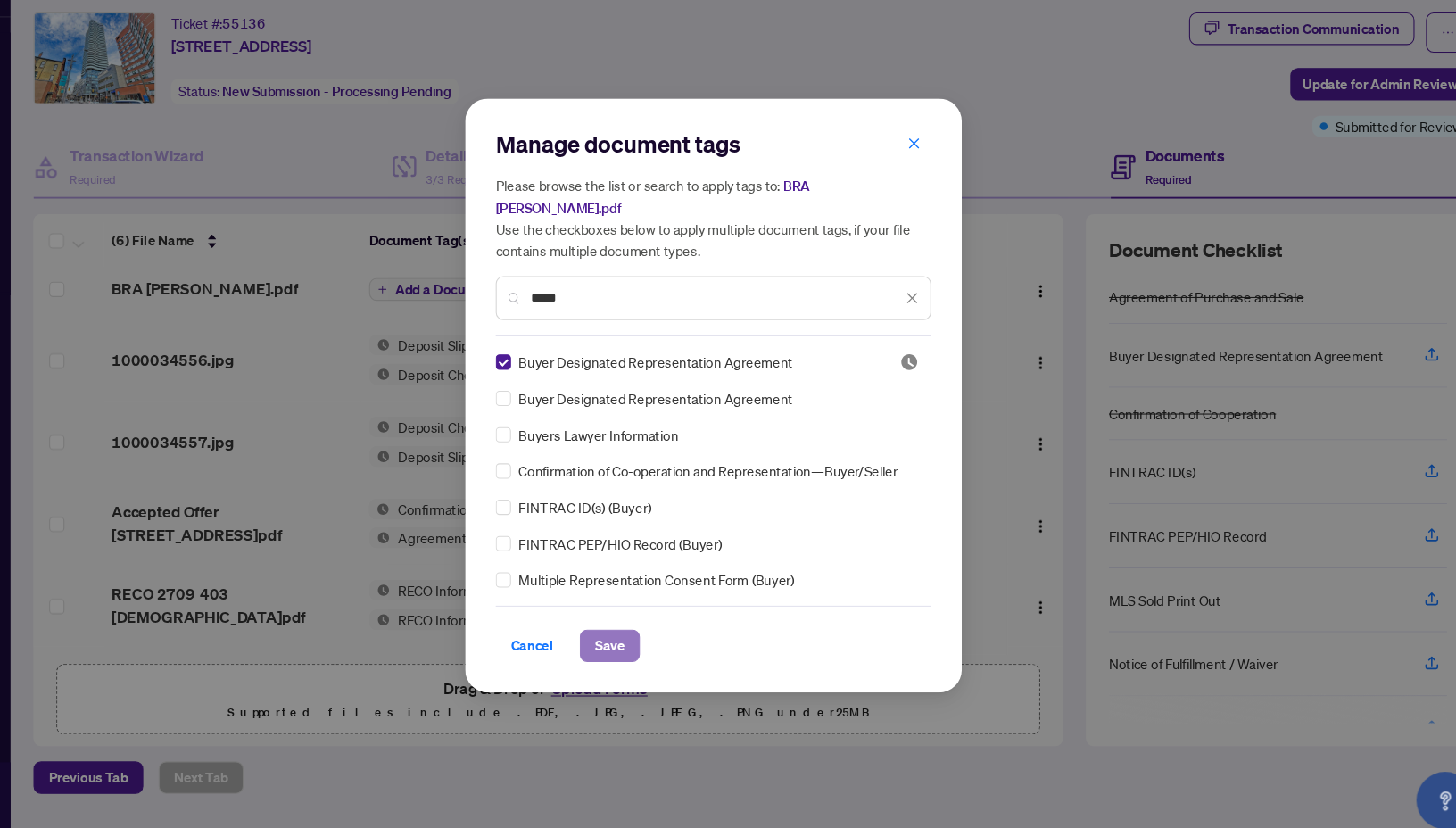
click at [622, 633] on span "Save" at bounding box center [632, 647] width 28 height 28
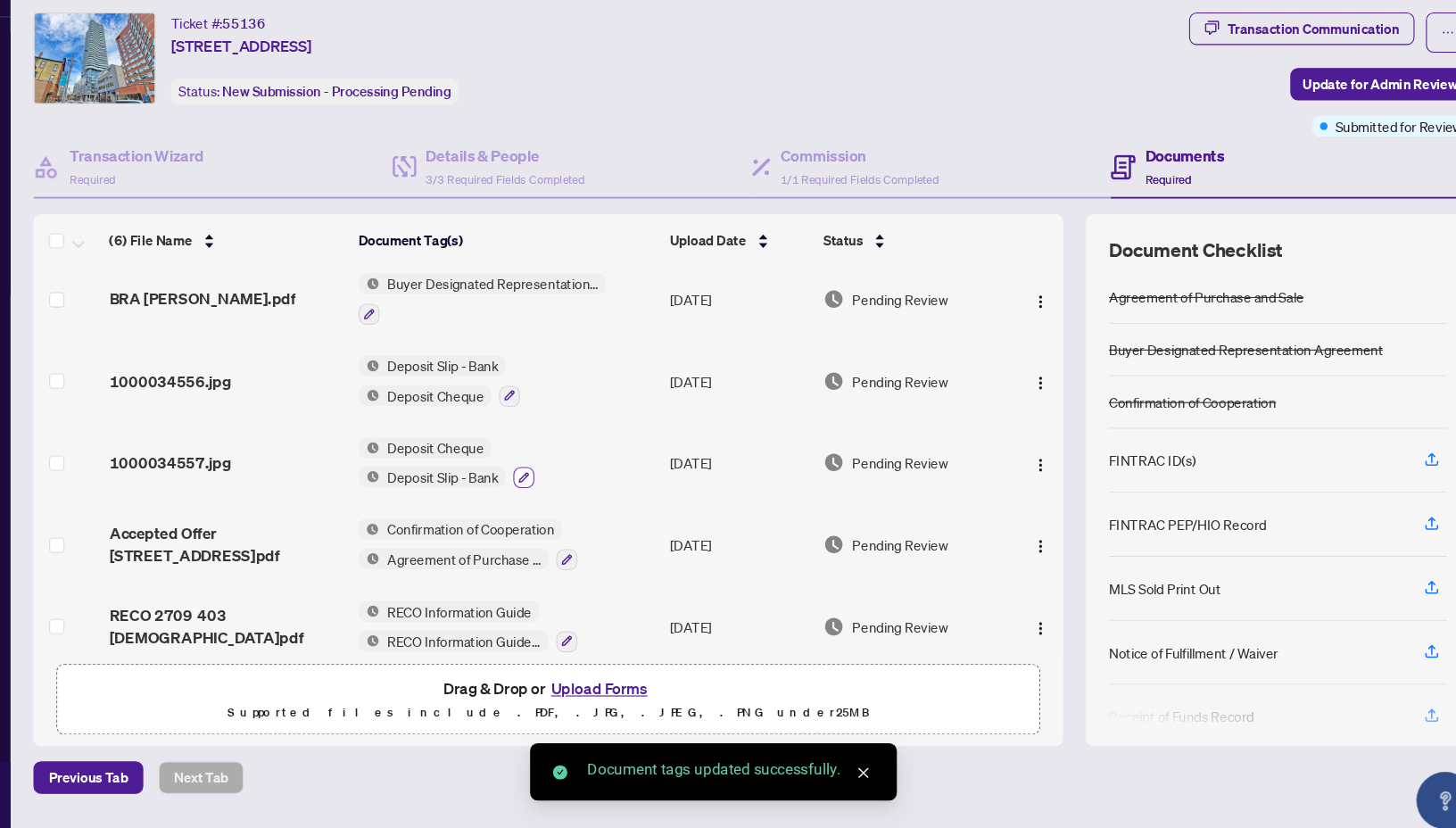
scroll to position [18, 0]
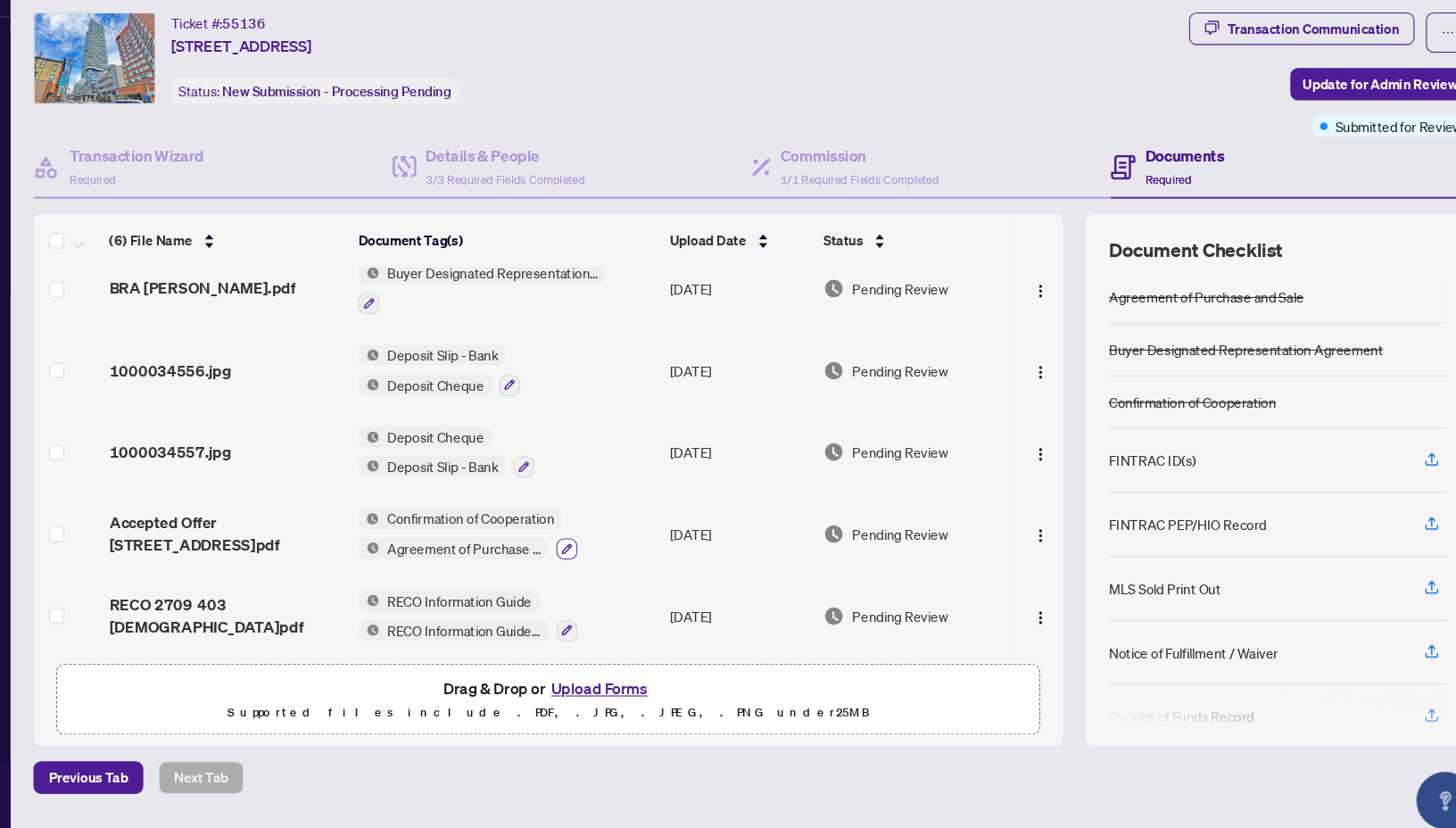
click at [590, 553] on icon "button" at bounding box center [591, 558] width 11 height 11
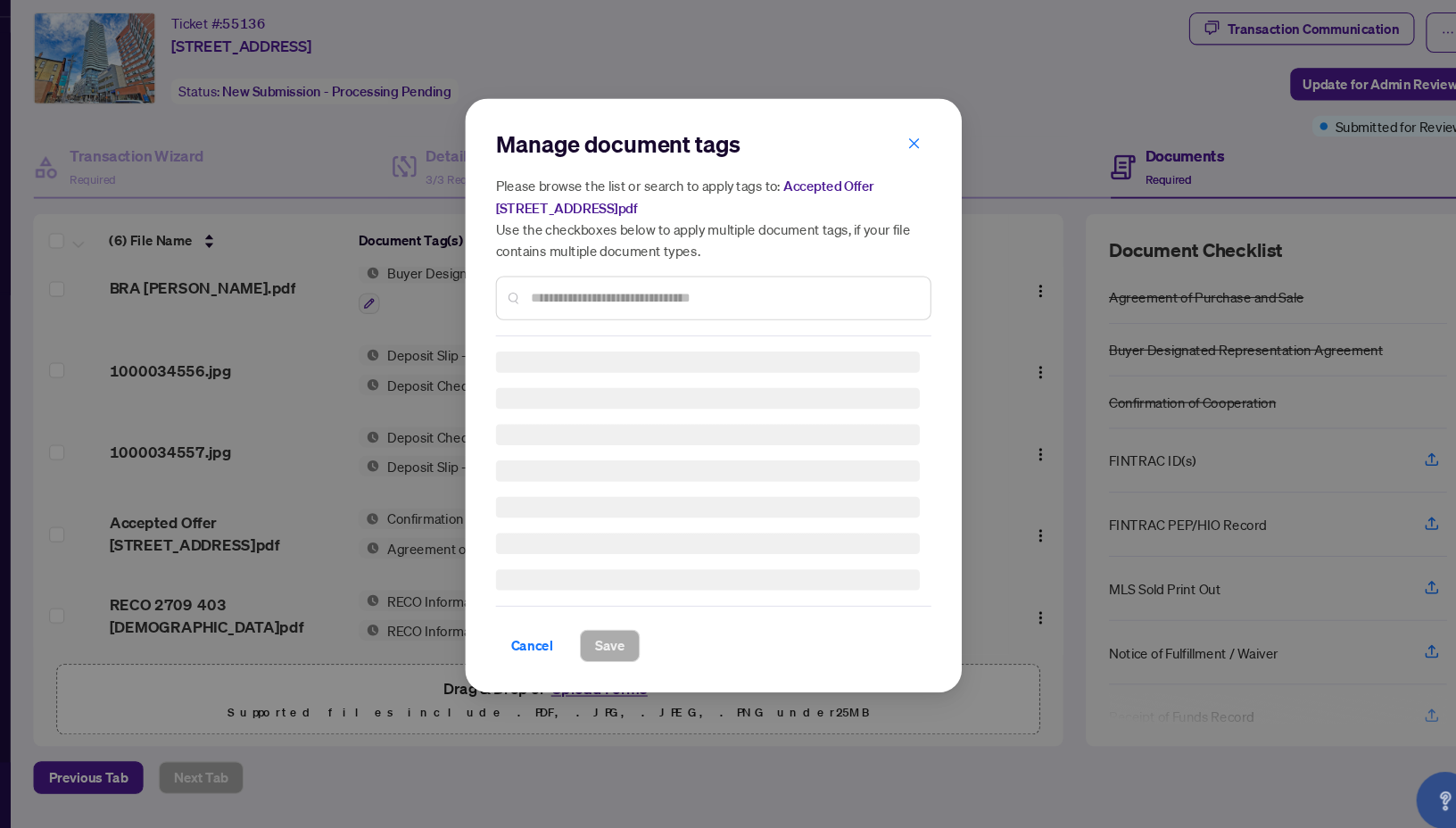
click at [585, 313] on input "text" at bounding box center [737, 322] width 359 height 19
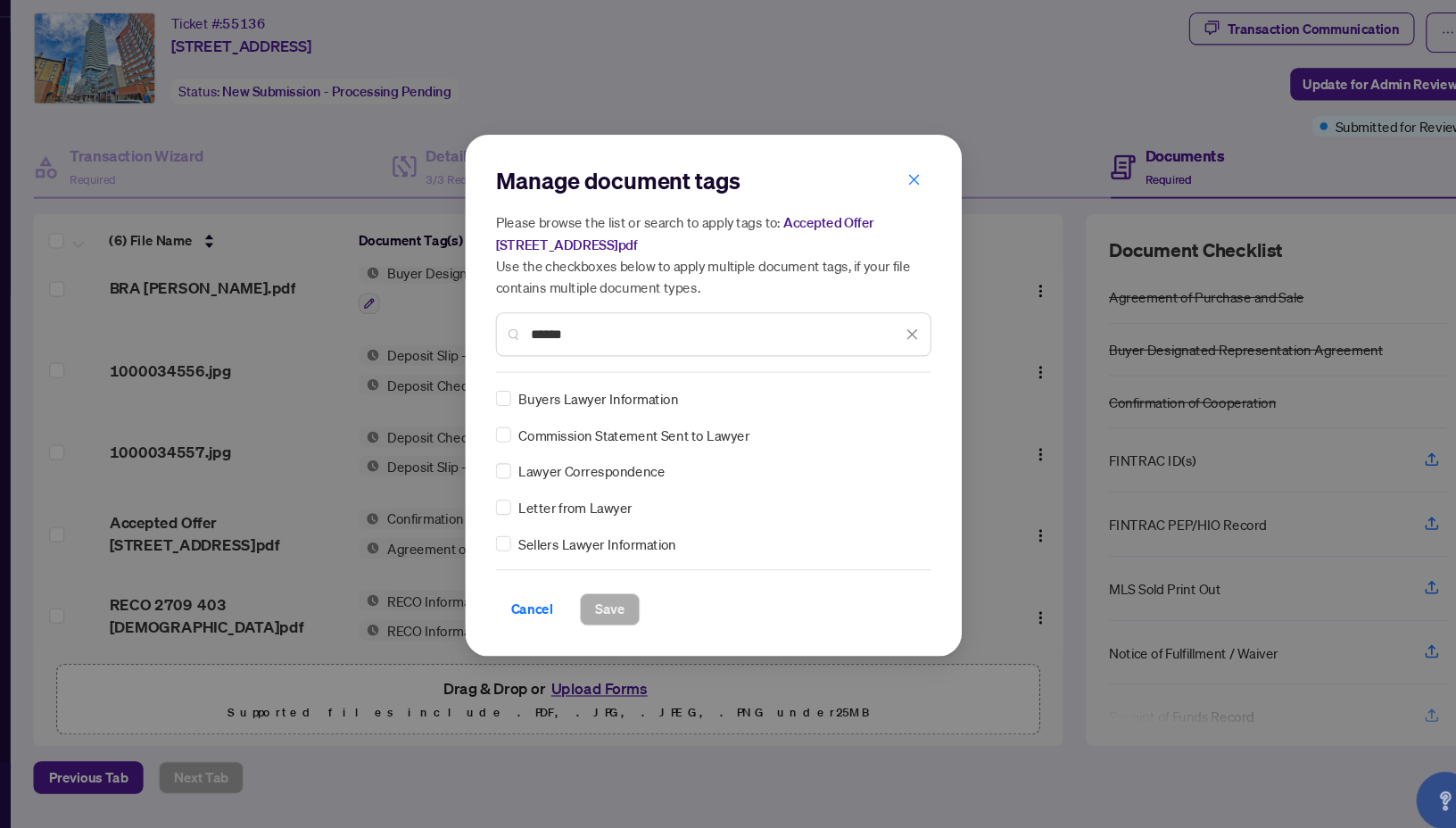
type input "******"
click at [521, 418] on div "Manage document tags Please browse the list or search to apply tags to: Accepte…" at bounding box center [727, 414] width 464 height 487
click at [633, 621] on span "Save" at bounding box center [632, 613] width 28 height 28
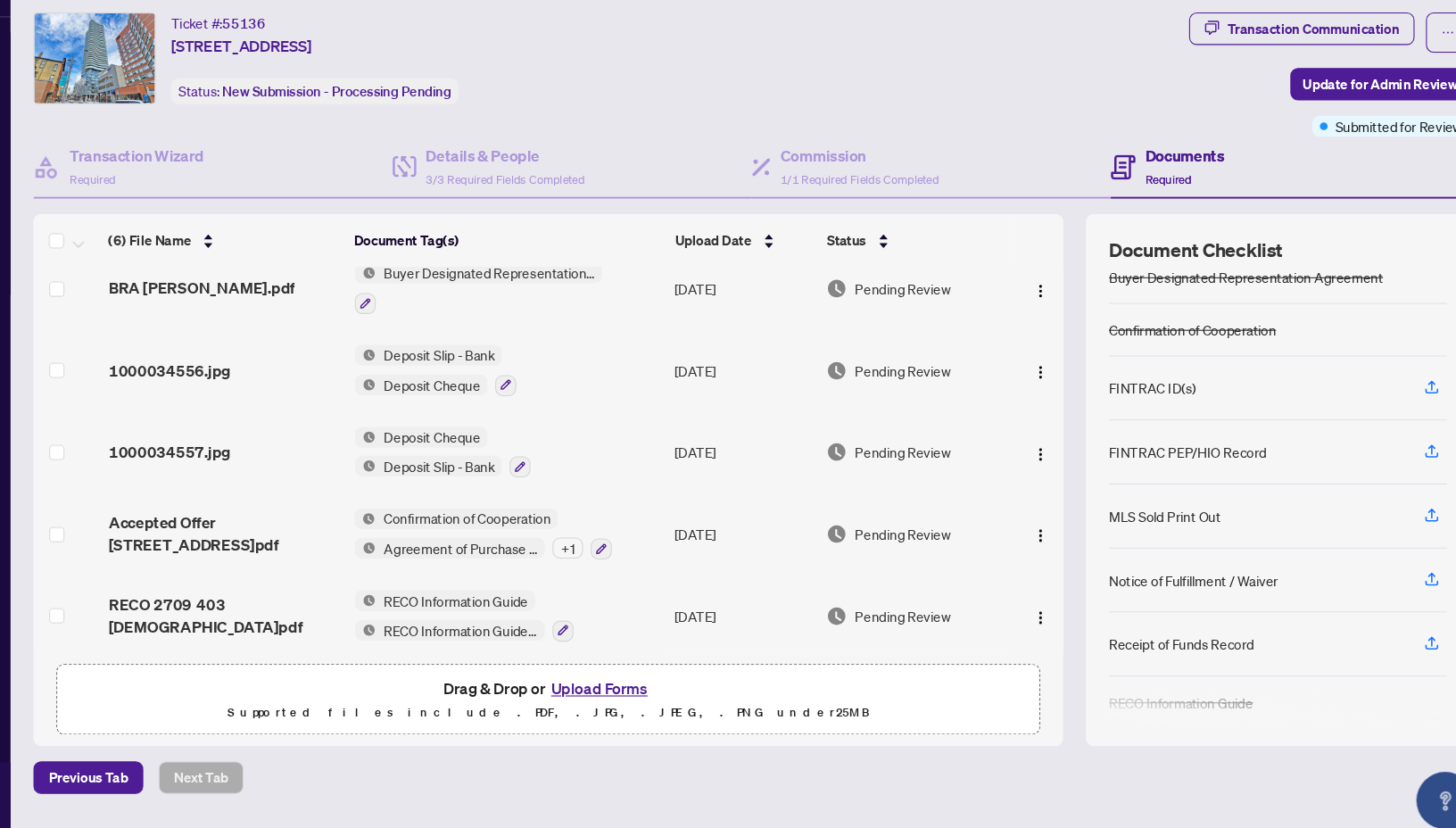
scroll to position [73, 0]
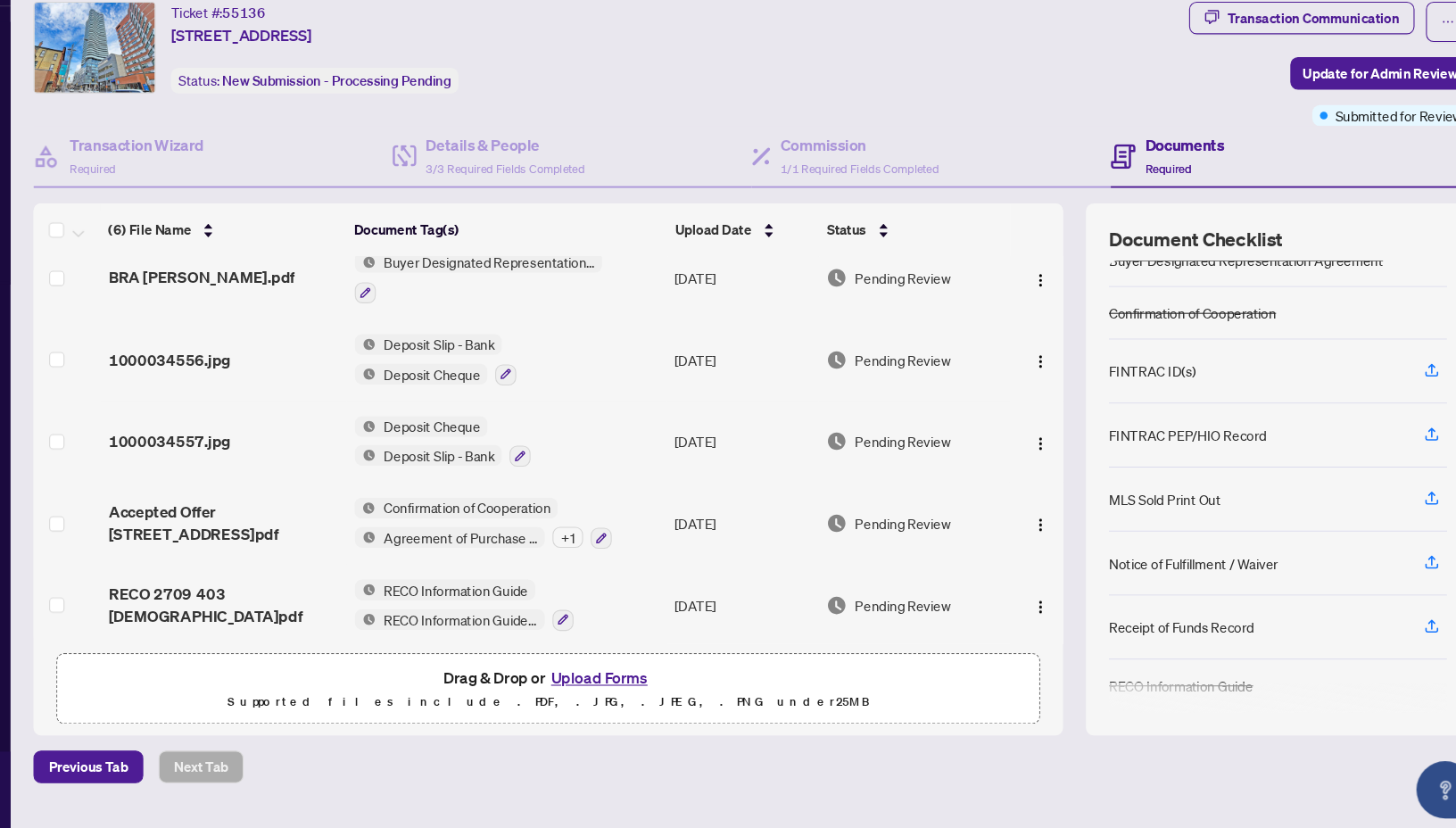
click at [609, 677] on button "Upload Forms" at bounding box center [622, 688] width 101 height 23
click at [617, 677] on button "Upload Forms" at bounding box center [622, 688] width 101 height 23
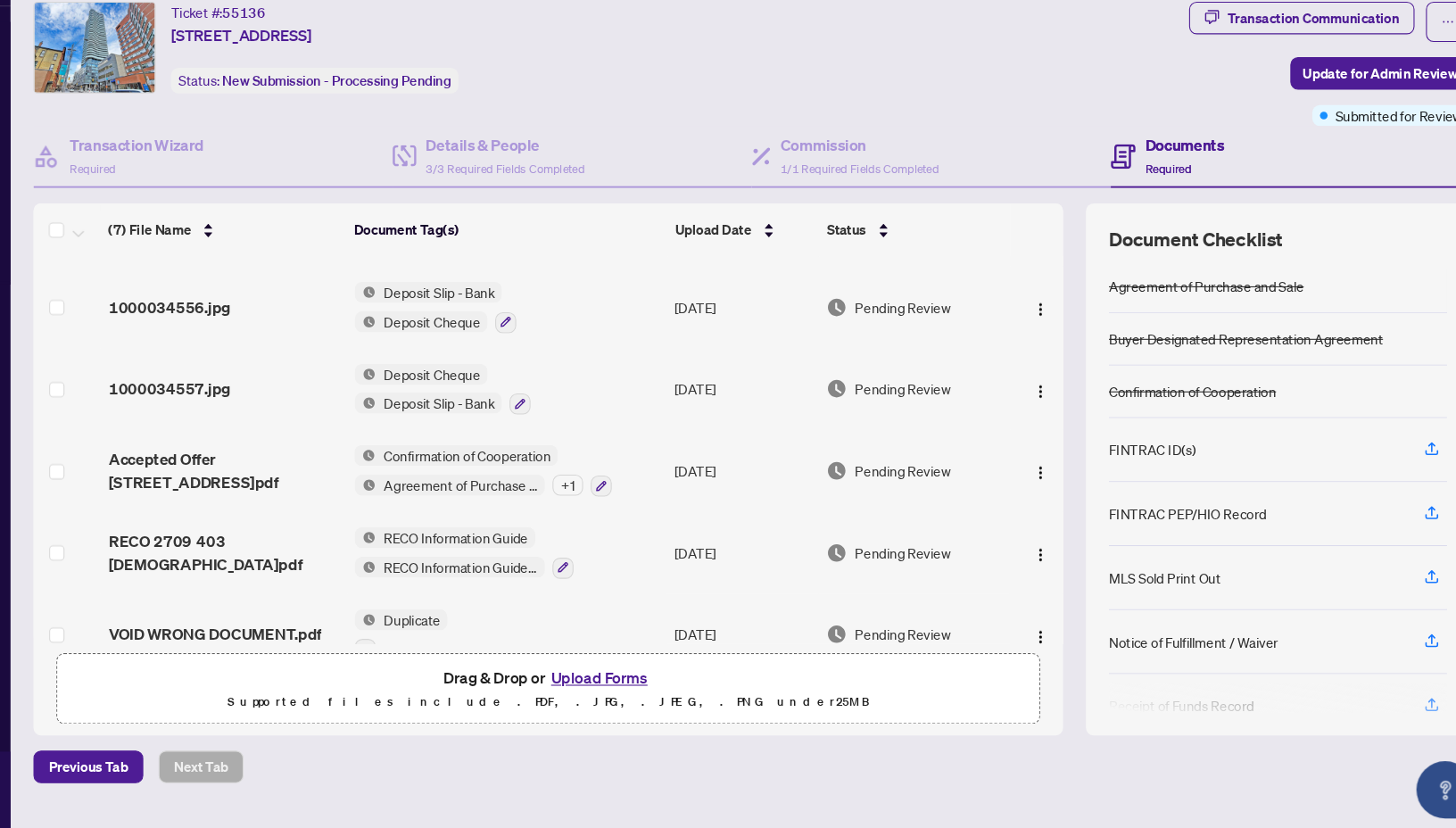
scroll to position [126, 0]
click at [571, 677] on button "Upload Forms" at bounding box center [622, 688] width 101 height 23
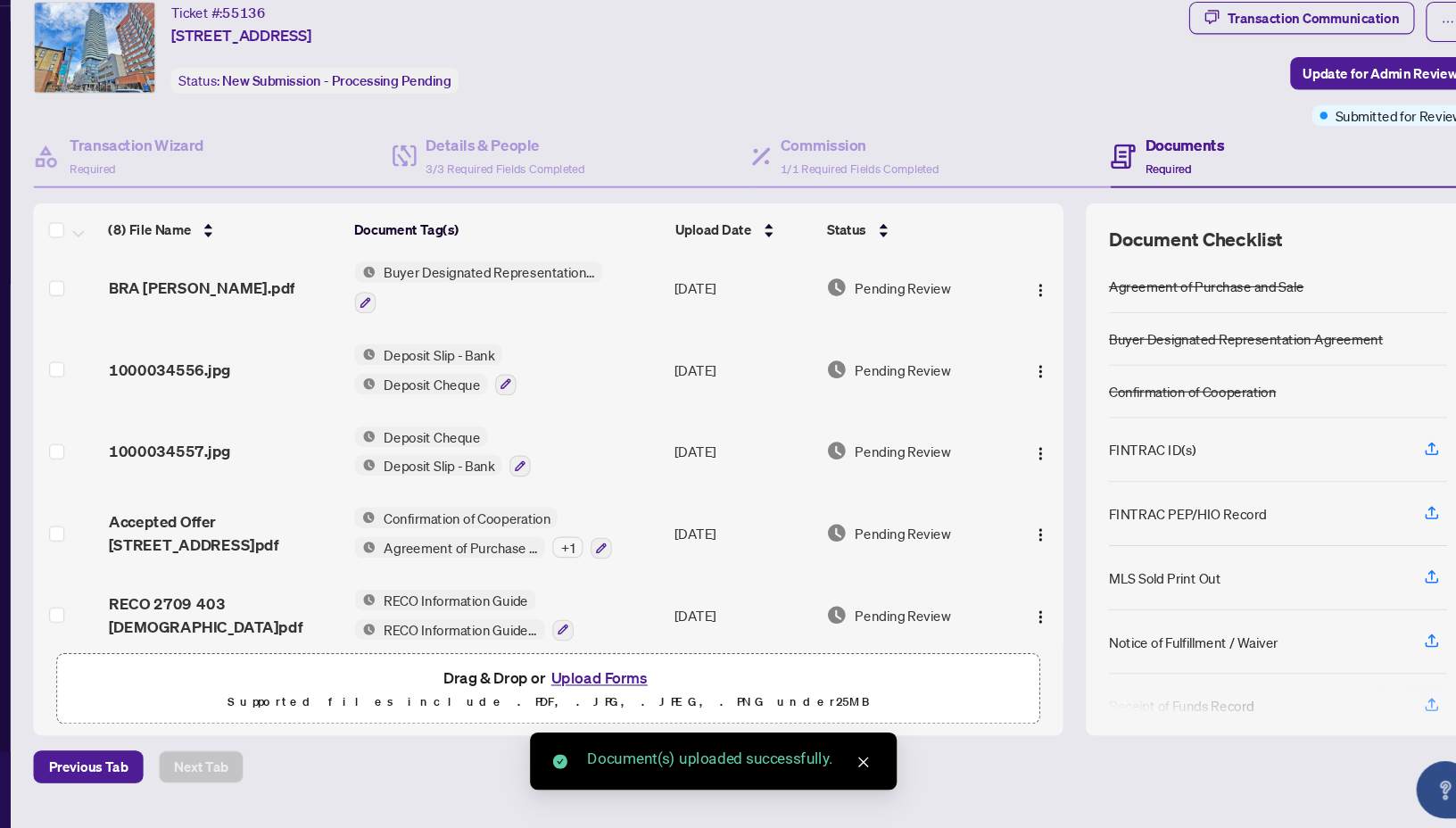
scroll to position [209, 0]
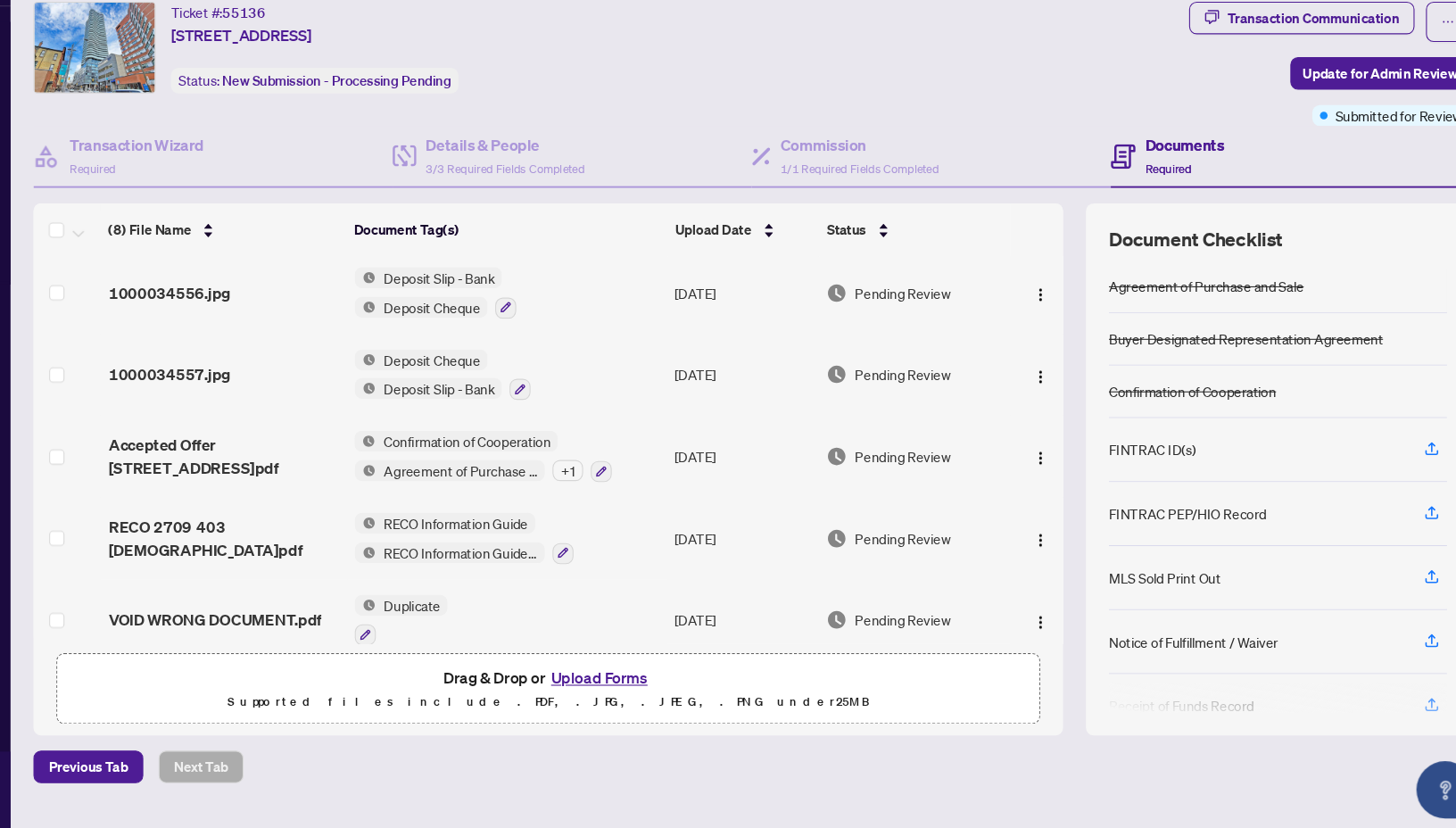
click at [629, 688] on button "Upload Forms" at bounding box center [622, 688] width 101 height 23
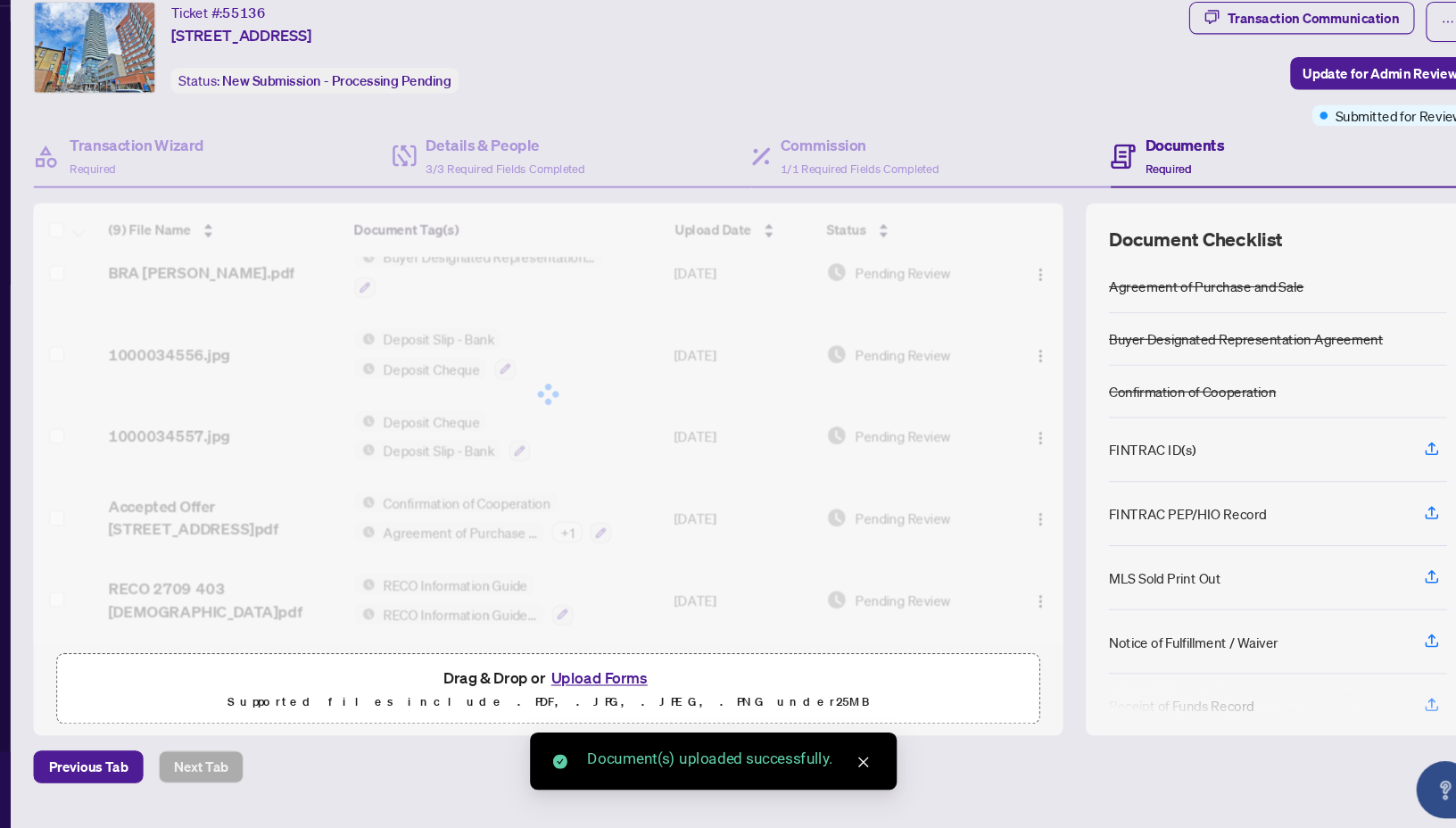
scroll to position [267, 0]
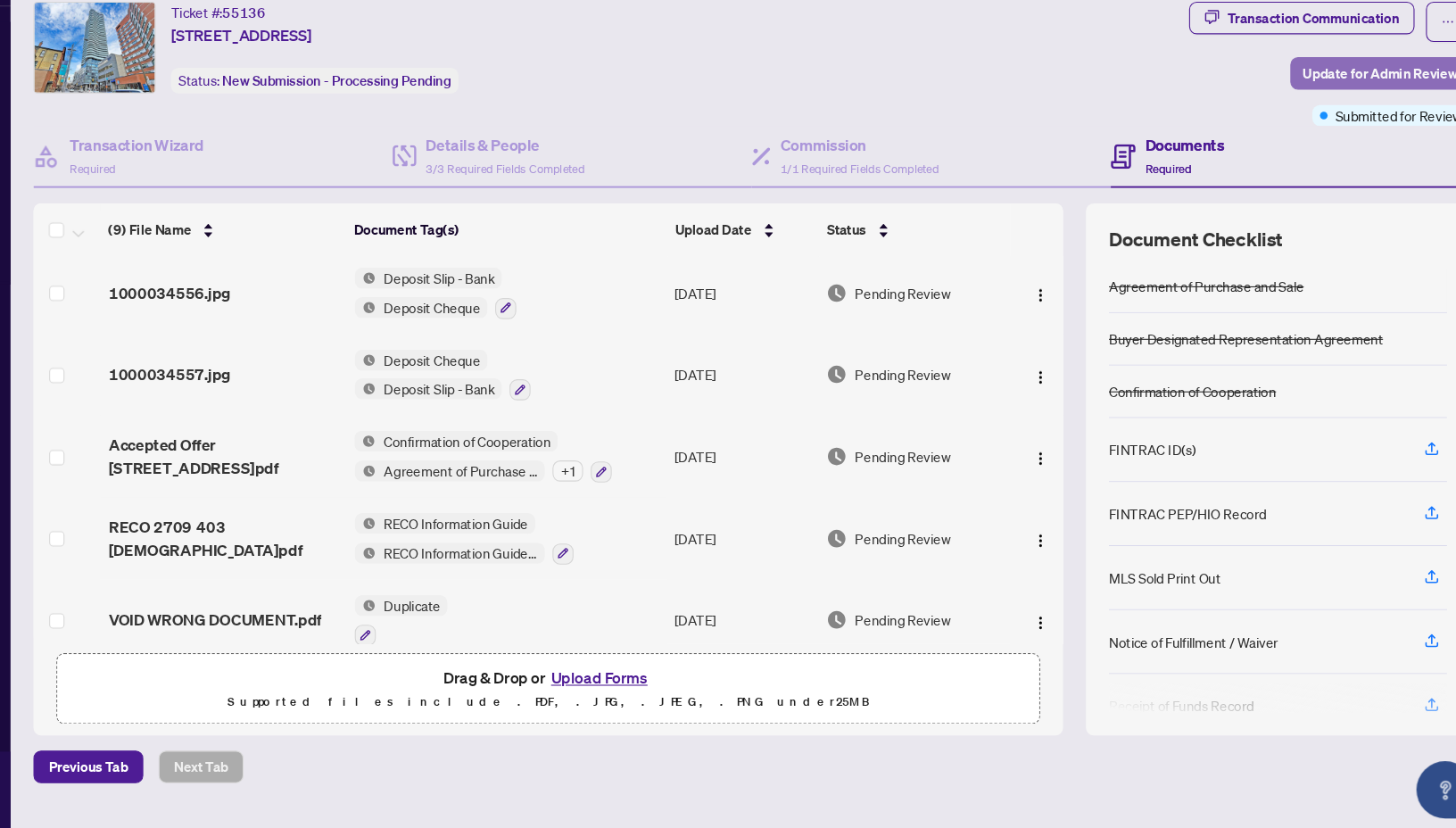
click at [1400, 120] on span "Update for Admin Review" at bounding box center [1350, 123] width 144 height 28
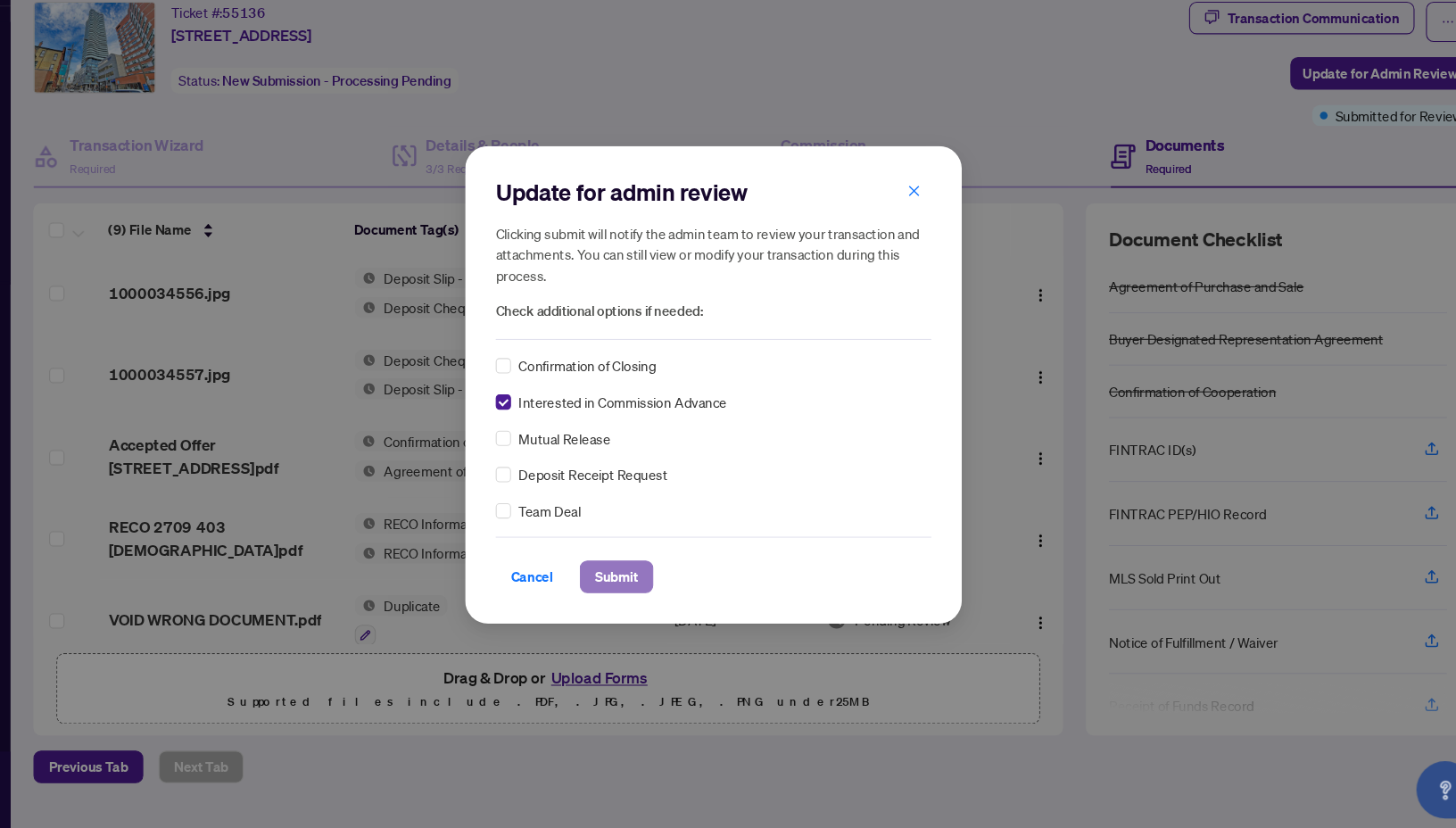
click at [652, 587] on button "Submit" at bounding box center [637, 593] width 69 height 30
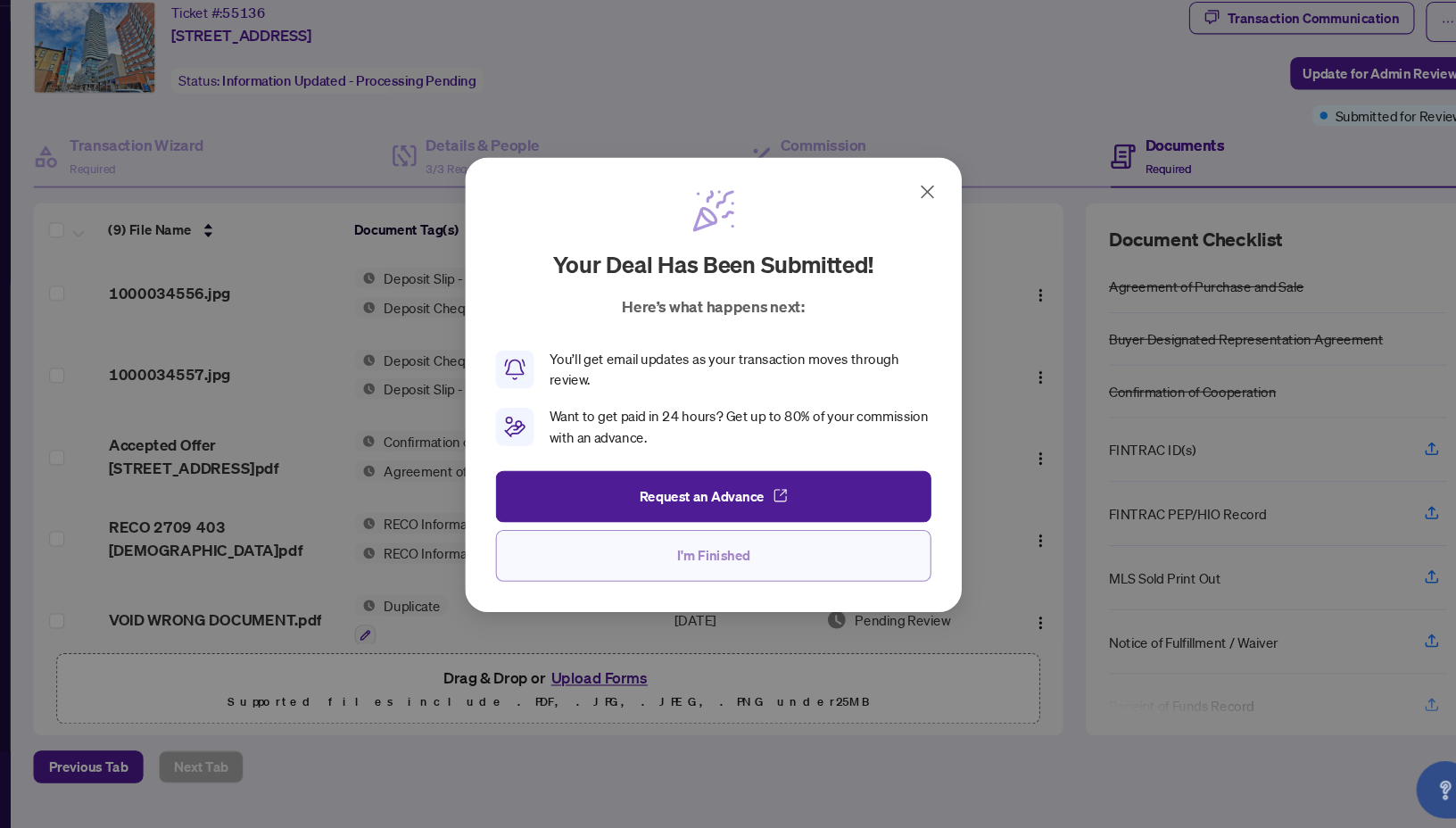
click at [649, 589] on body "Dashboard Deal Processing Mortgage Referrals rLearning AL [PERSON_NAME] [EMAIL_…" at bounding box center [728, 414] width 1456 height 828
click at [939, 242] on icon at bounding box center [927, 233] width 21 height 21
